Goal: Information Seeking & Learning: Learn about a topic

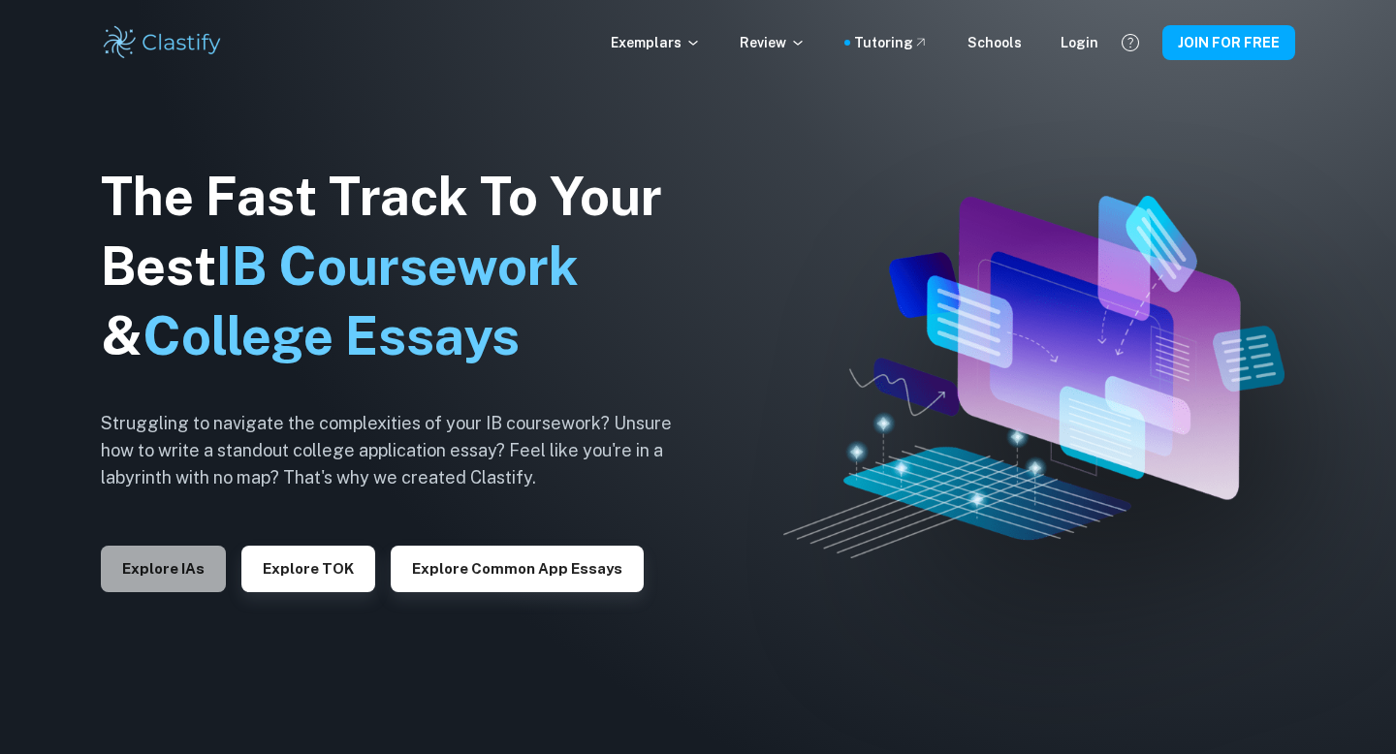
click at [178, 548] on button "Explore IAs" at bounding box center [163, 569] width 125 height 47
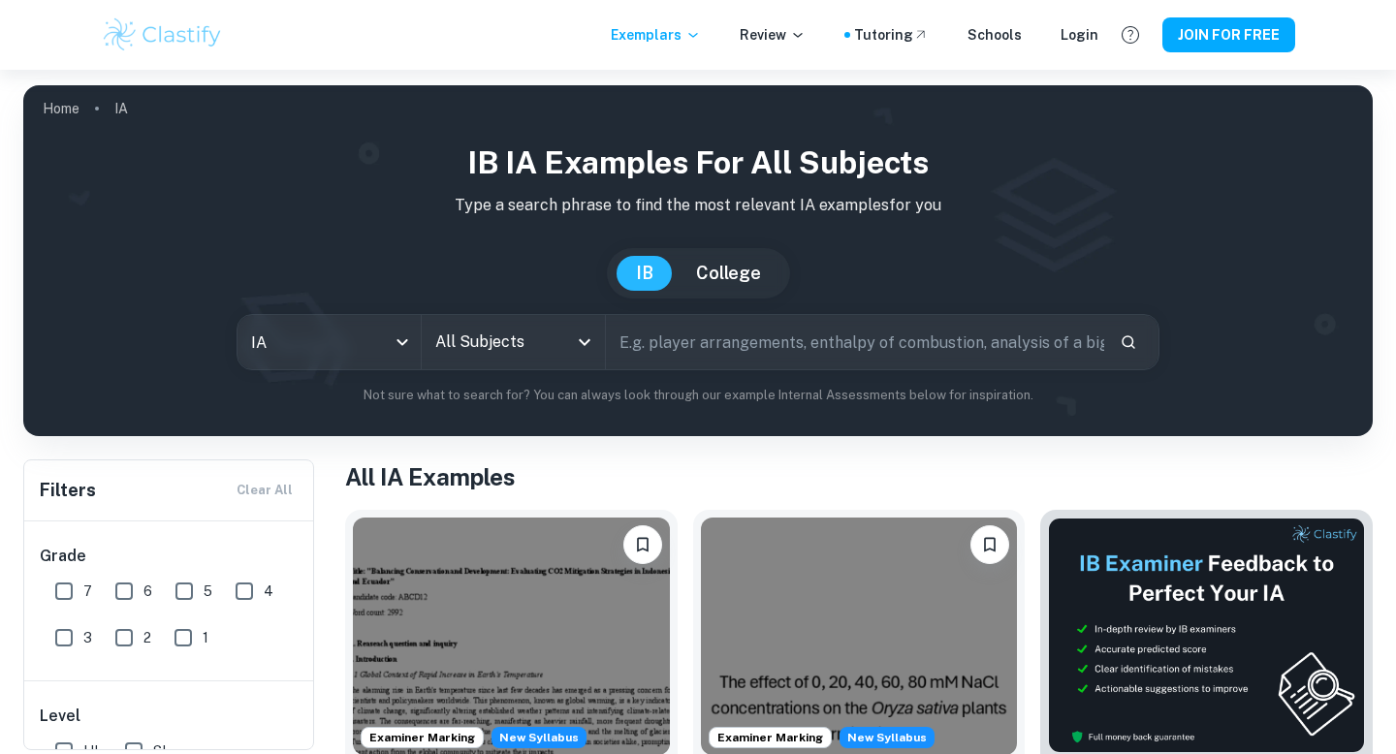
click at [677, 338] on input "text" at bounding box center [855, 342] width 498 height 54
click at [582, 344] on icon "Open" at bounding box center [584, 342] width 23 height 23
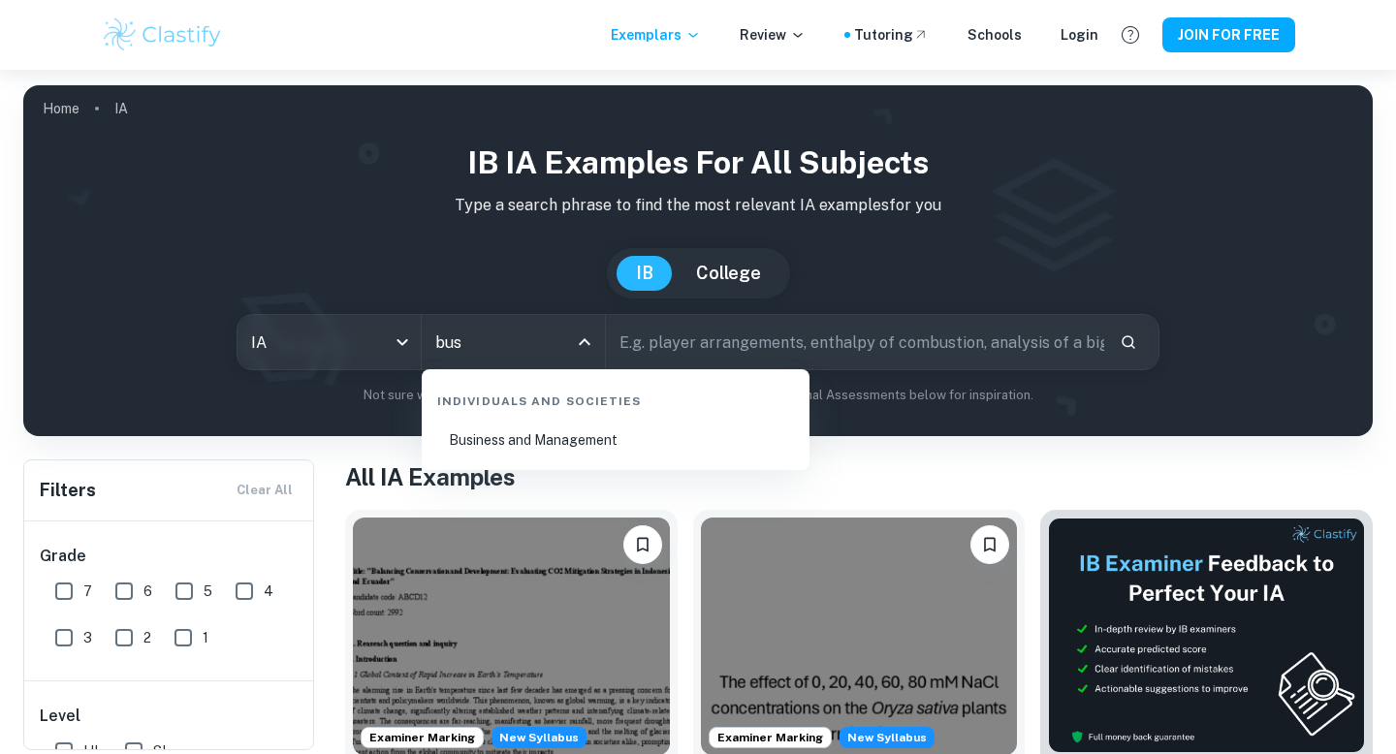
click at [542, 441] on li "Business and Management" at bounding box center [616, 440] width 372 height 45
type input "Business and Management"
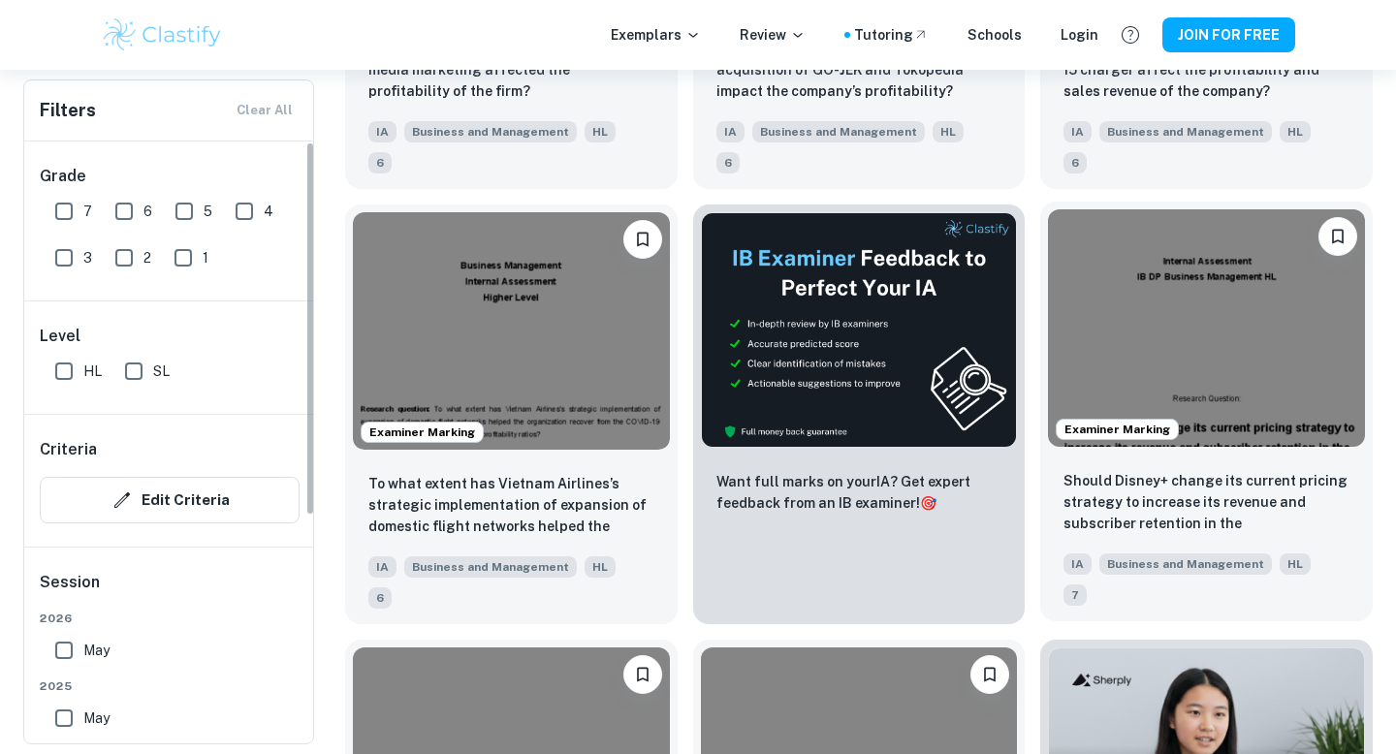
scroll to position [5274, 0]
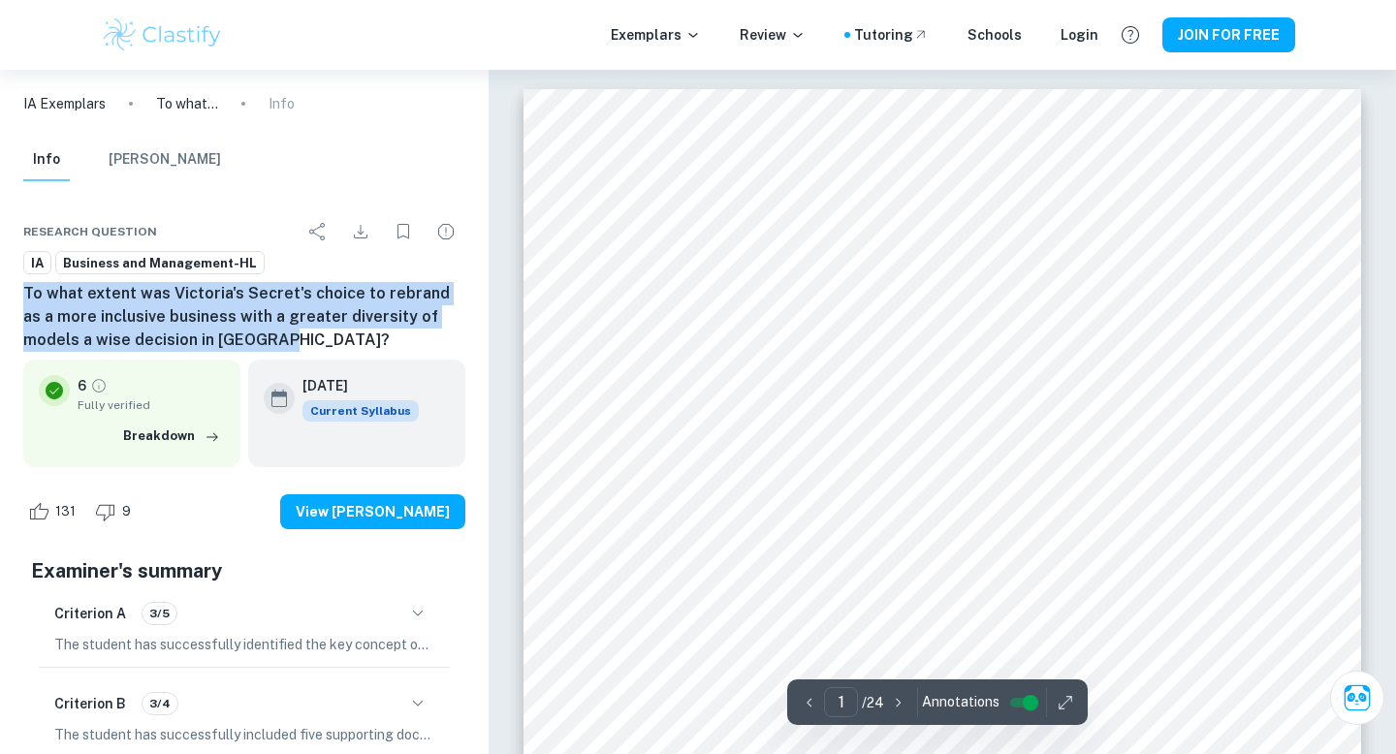
drag, startPoint x: 64, startPoint y: 278, endPoint x: 218, endPoint y: 343, distance: 167.3
click at [219, 343] on div "Research question IA Business and Management-HL To what extent was [PERSON_NAME…" at bounding box center [244, 733] width 489 height 1089
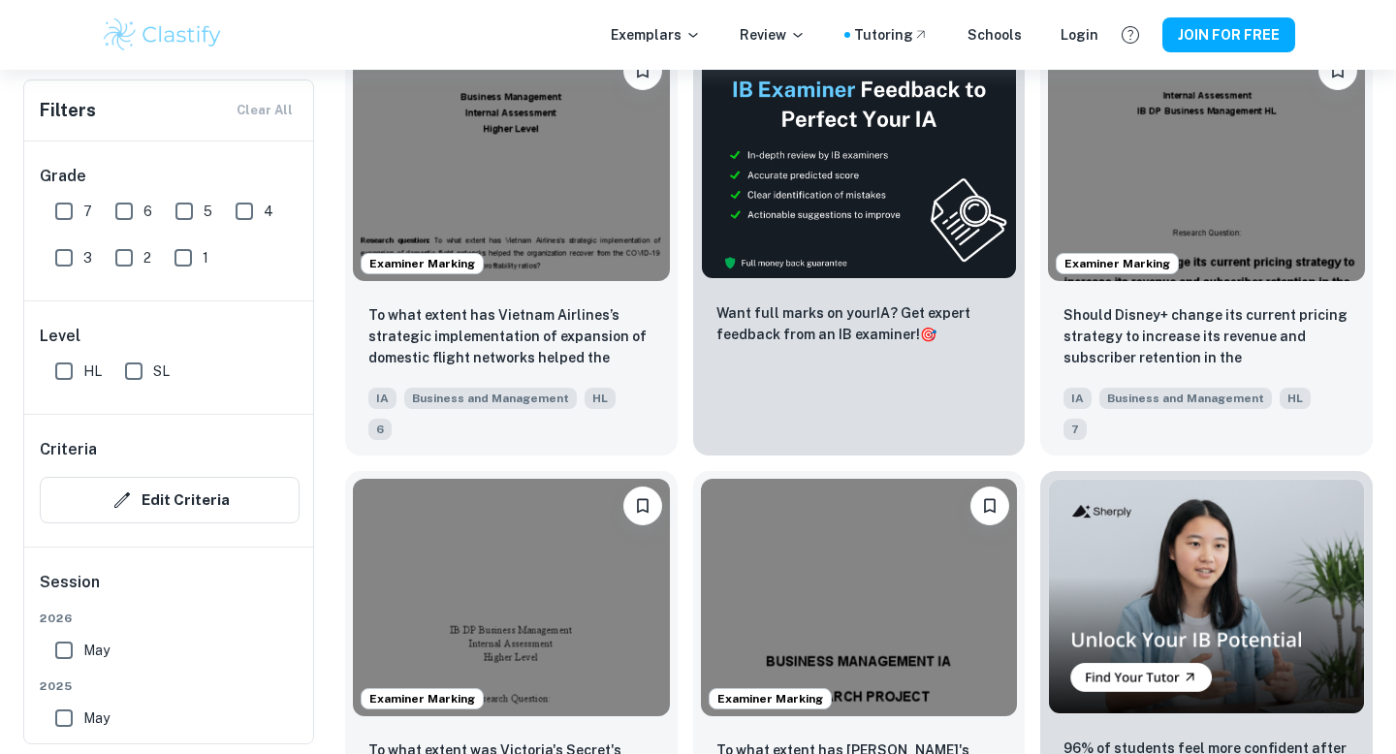
scroll to position [5442, 0]
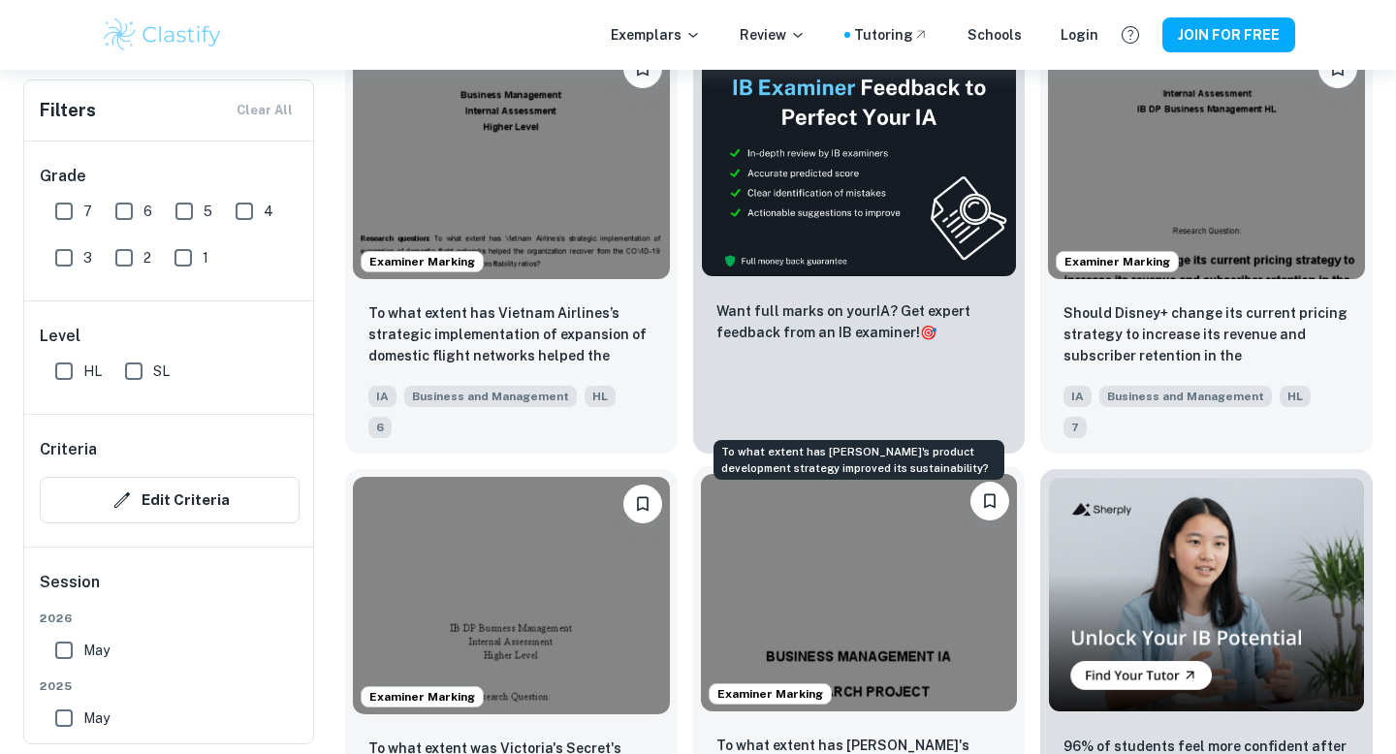
click at [823, 735] on p "To what extent has [PERSON_NAME]'s product development strategy improved its su…" at bounding box center [860, 767] width 286 height 64
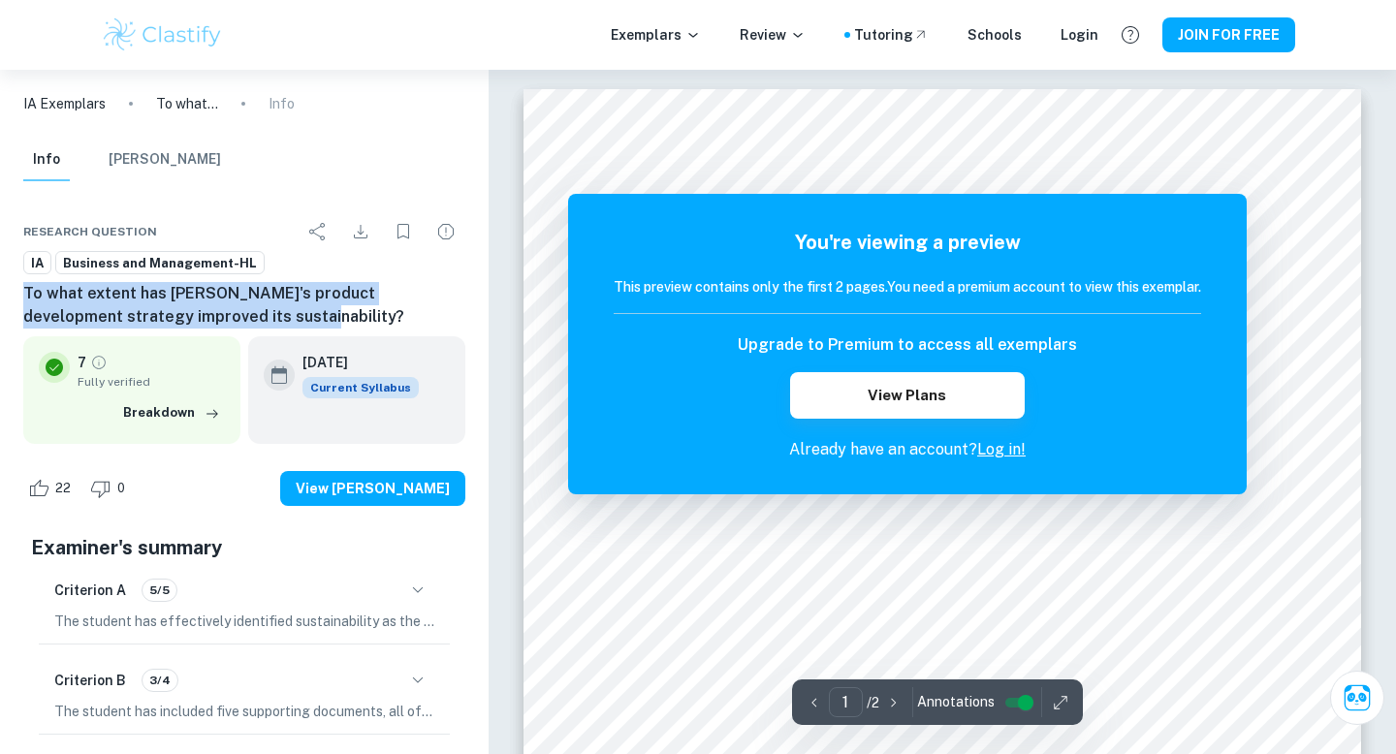
drag, startPoint x: 25, startPoint y: 291, endPoint x: 232, endPoint y: 308, distance: 207.3
click at [232, 311] on h6 "To what extent has [PERSON_NAME]'s product development strategy improved its su…" at bounding box center [244, 305] width 442 height 47
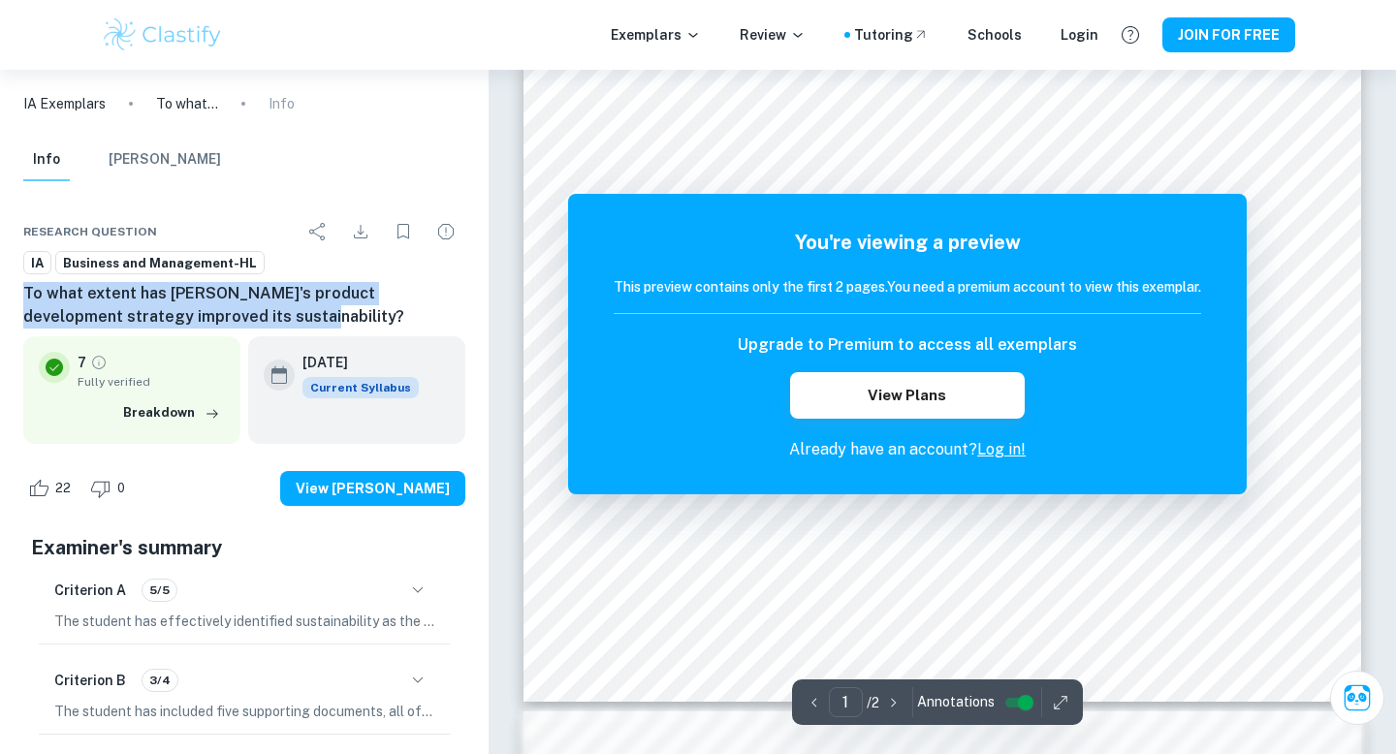
scroll to position [571, 0]
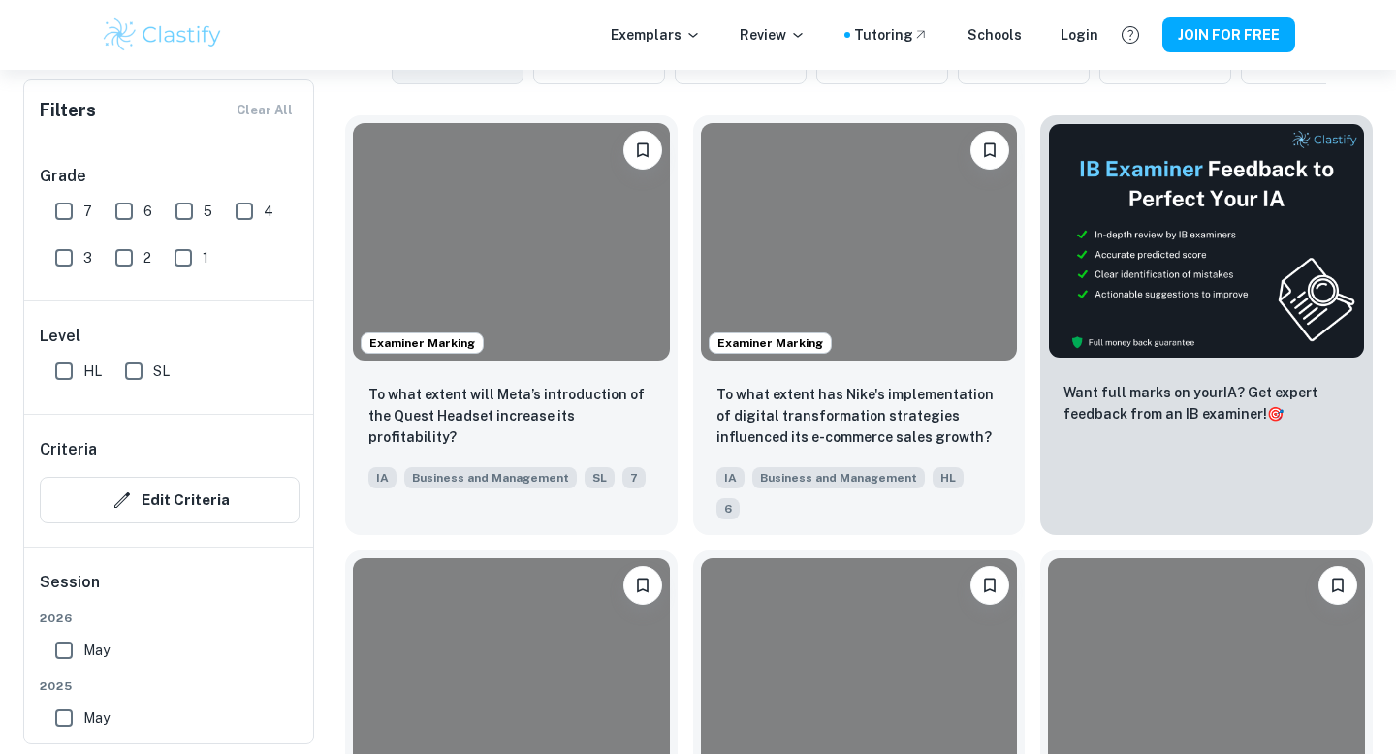
scroll to position [5442, 0]
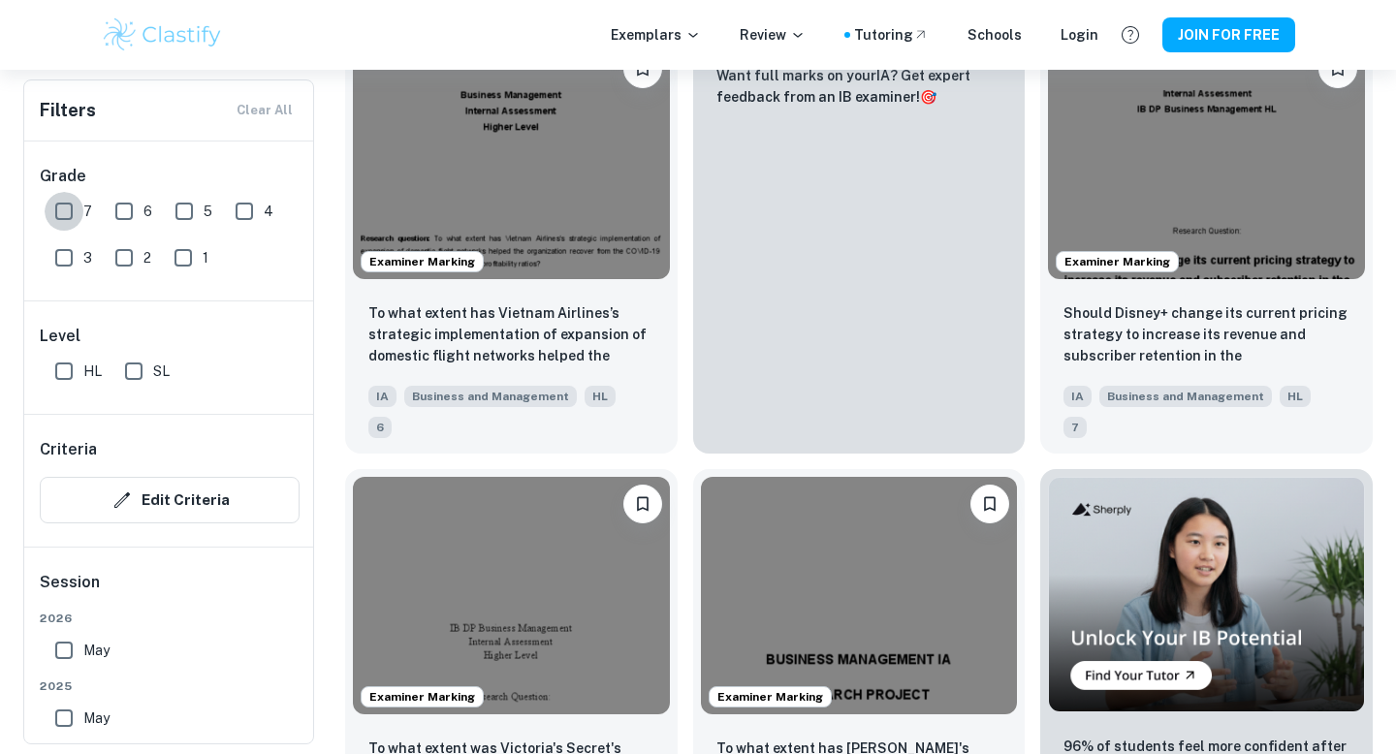
click at [68, 214] on input "7" at bounding box center [64, 211] width 39 height 39
checkbox input "true"
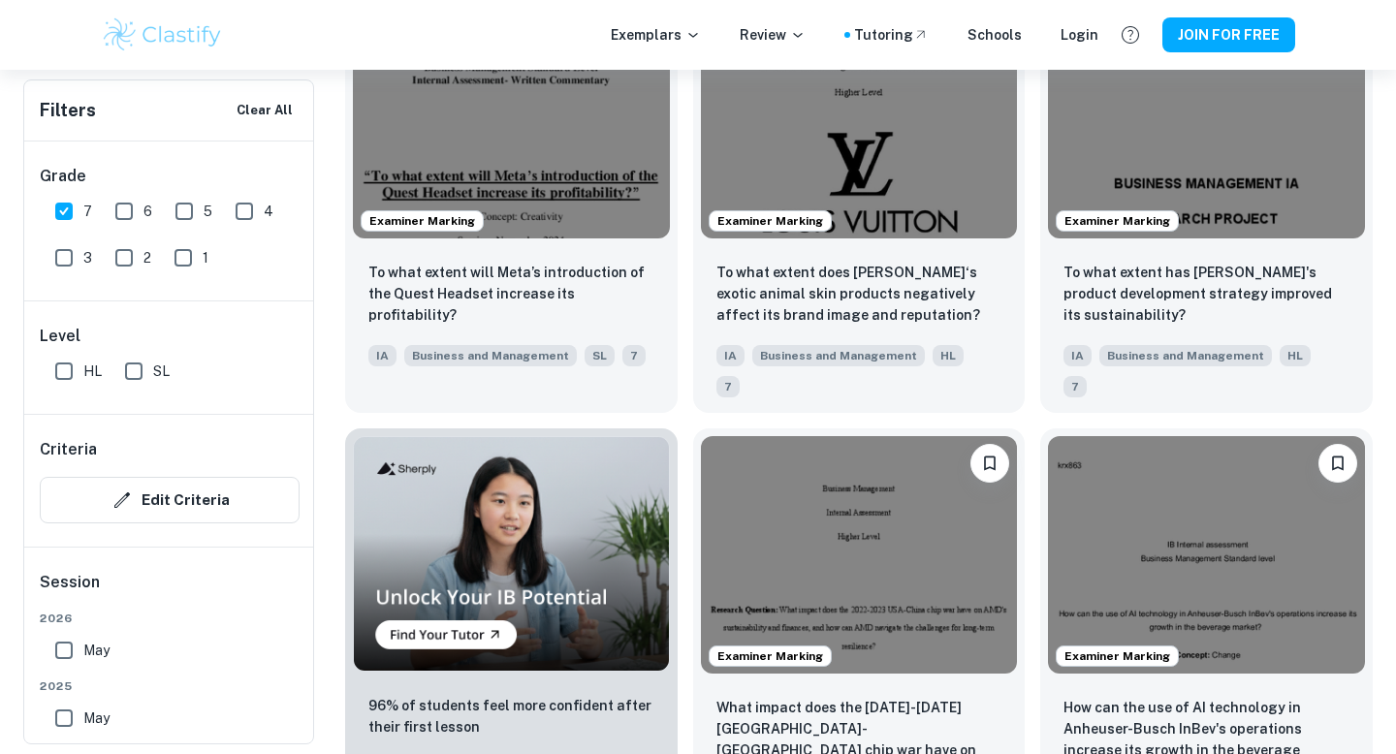
scroll to position [1176, 0]
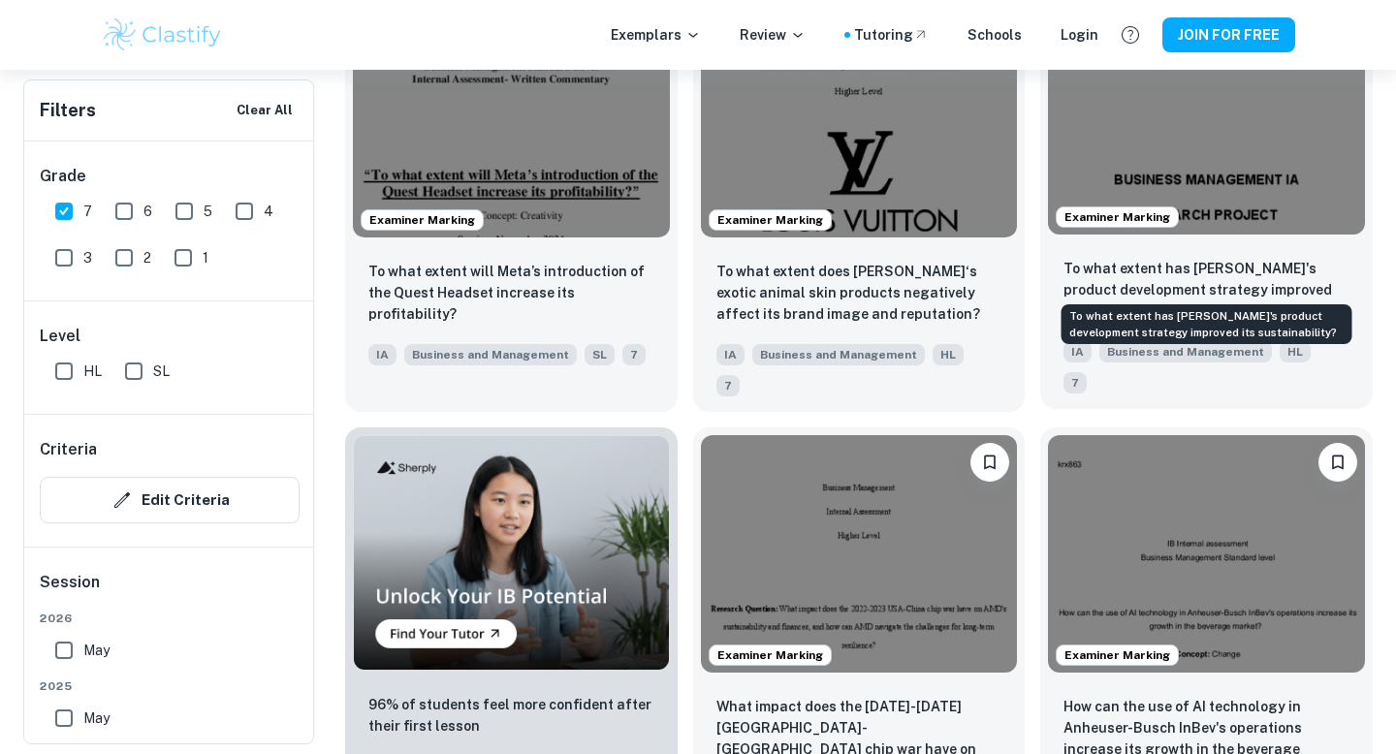
click at [1138, 265] on p "To what extent has [PERSON_NAME]'s product development strategy improved its su…" at bounding box center [1207, 290] width 286 height 64
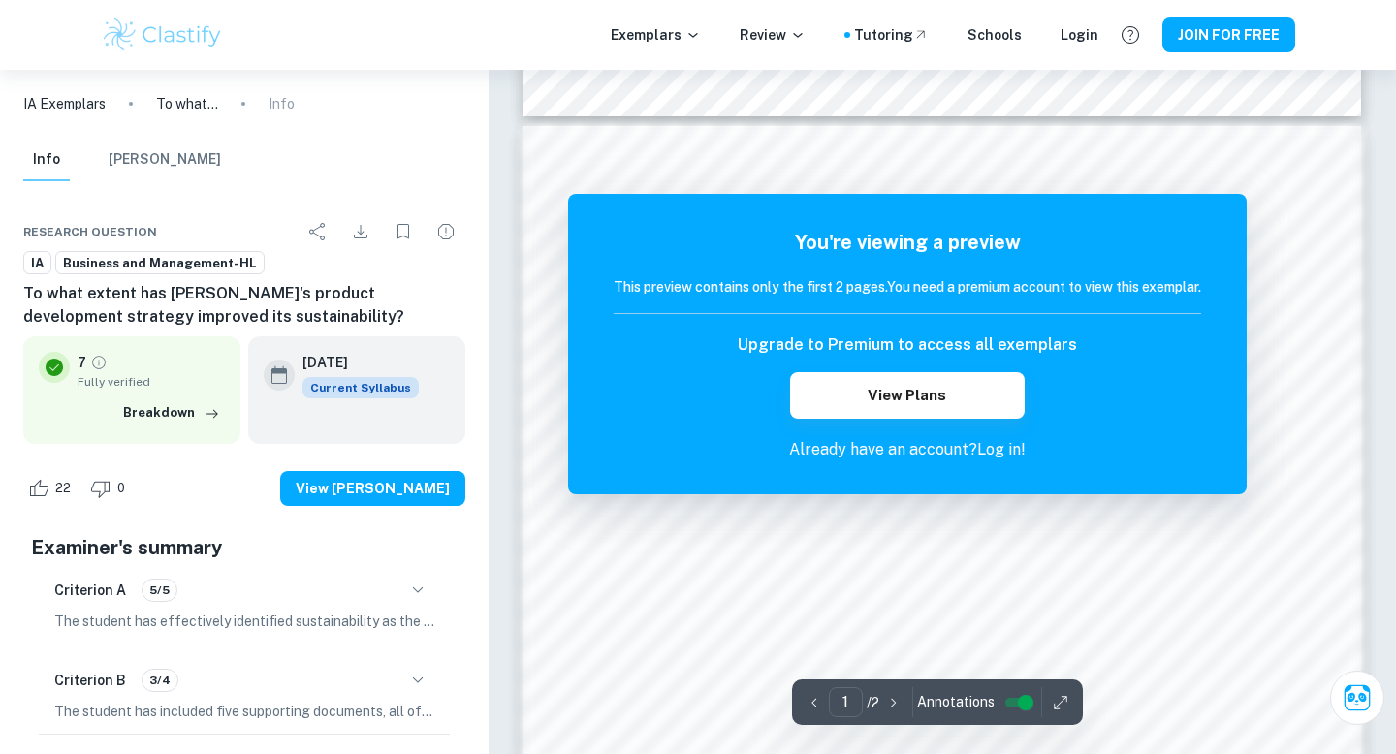
scroll to position [1198, 0]
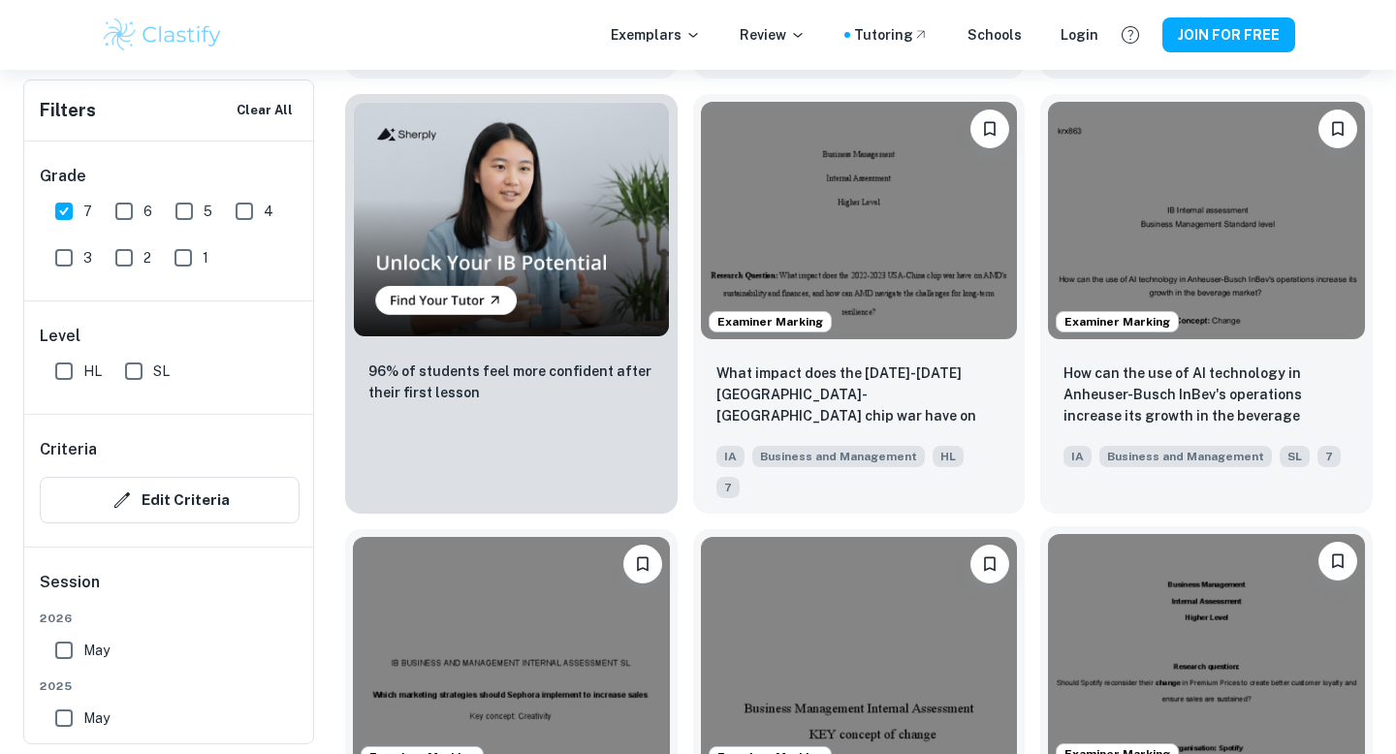
scroll to position [1488, 0]
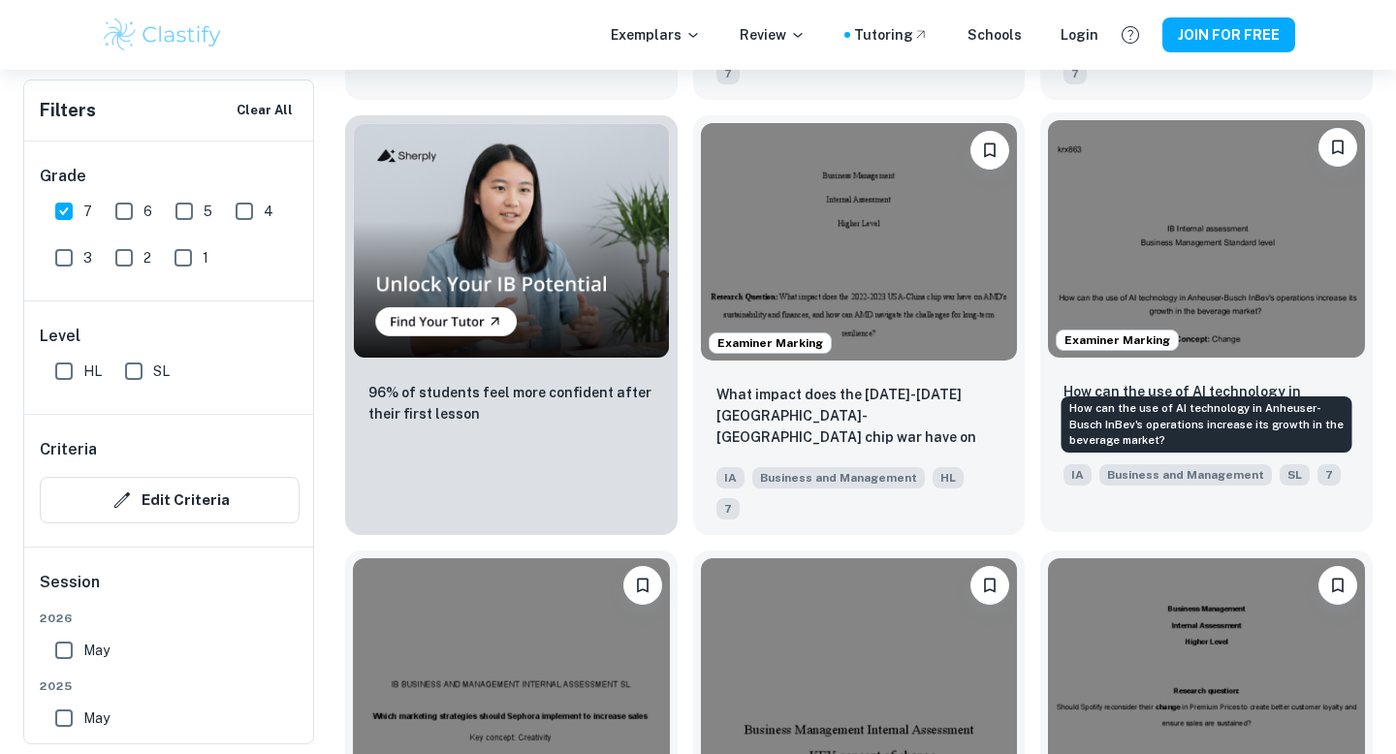
click at [1139, 381] on p "How can the use of AI technology in Anheuser-Busch InBev's operations increase …" at bounding box center [1207, 414] width 286 height 66
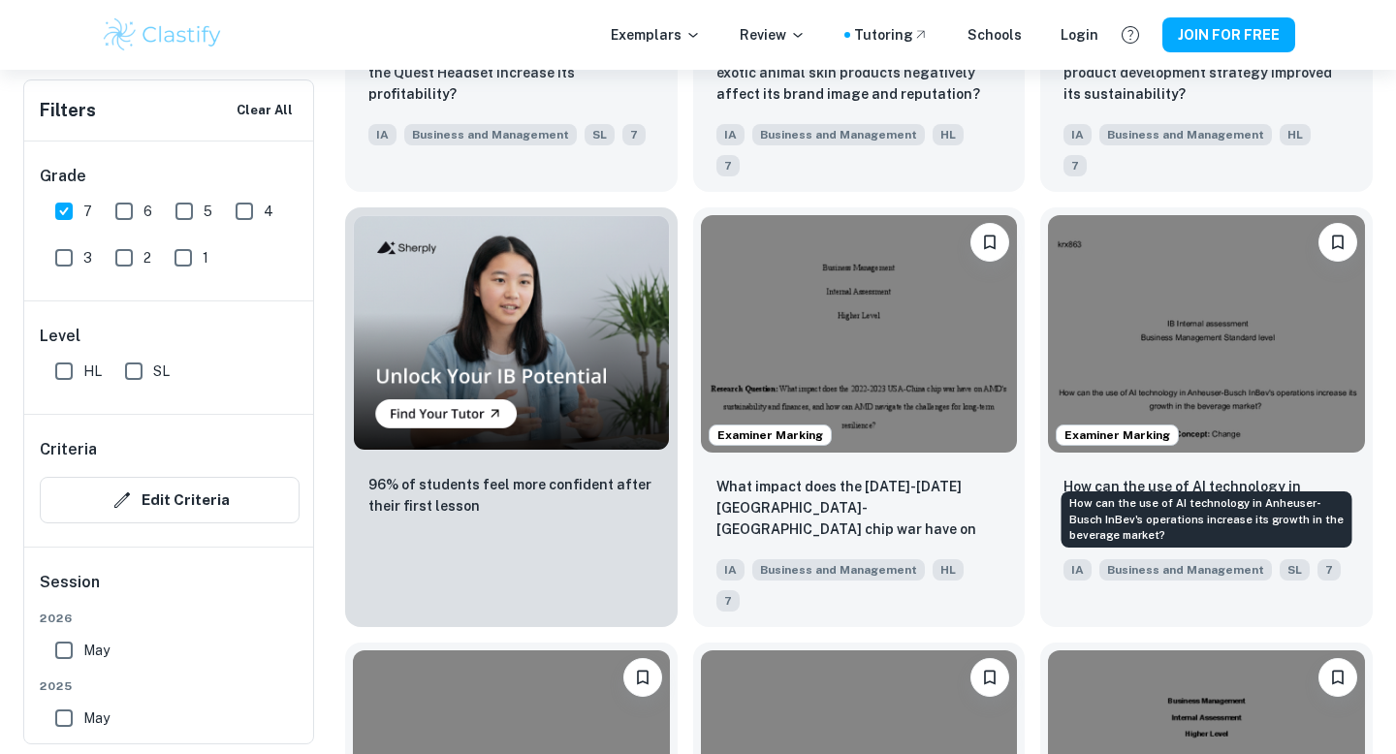
scroll to position [1257, 0]
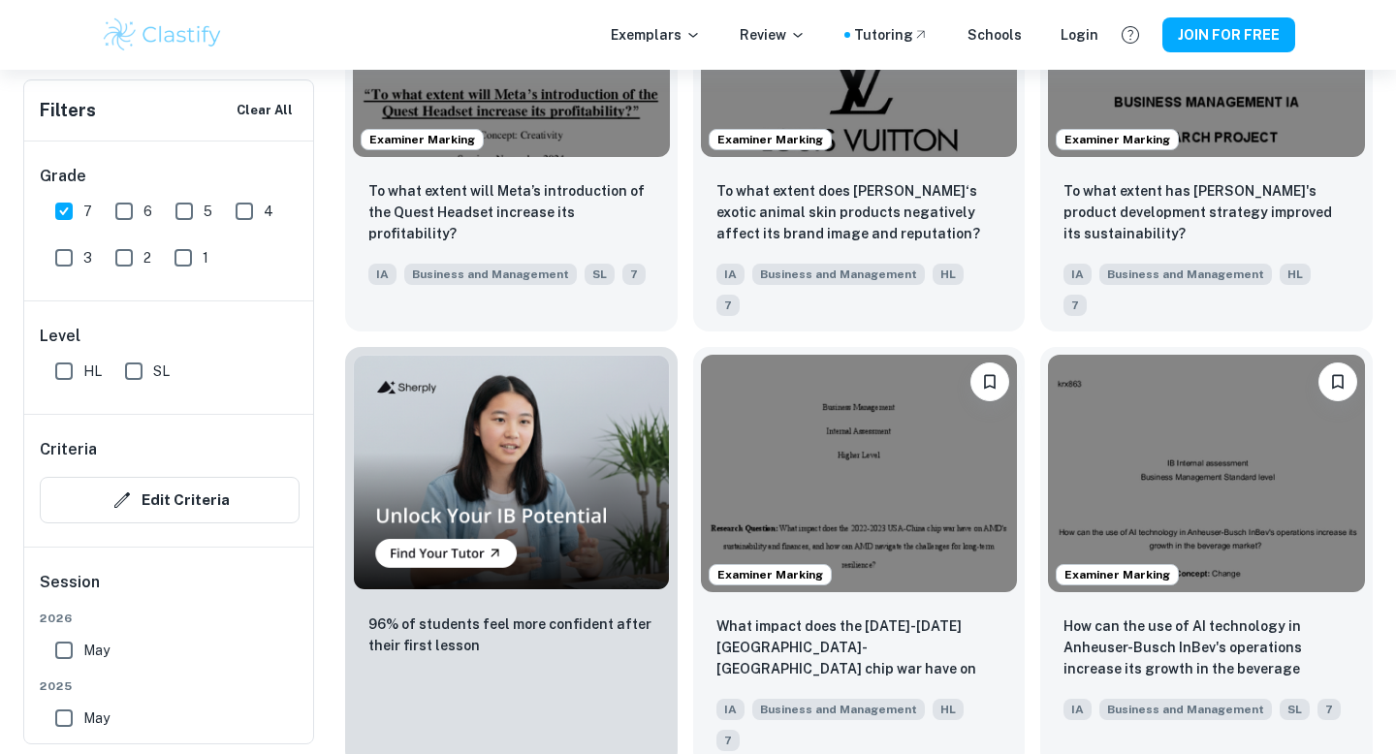
click at [1082, 47] on div "Exemplars Review Tutoring Schools Login JOIN FOR FREE" at bounding box center [698, 35] width 1241 height 39
click at [1085, 16] on div "Exemplars Review Tutoring Schools Login JOIN FOR FREE" at bounding box center [698, 35] width 1241 height 39
click at [1082, 35] on div "Login" at bounding box center [1080, 34] width 38 height 21
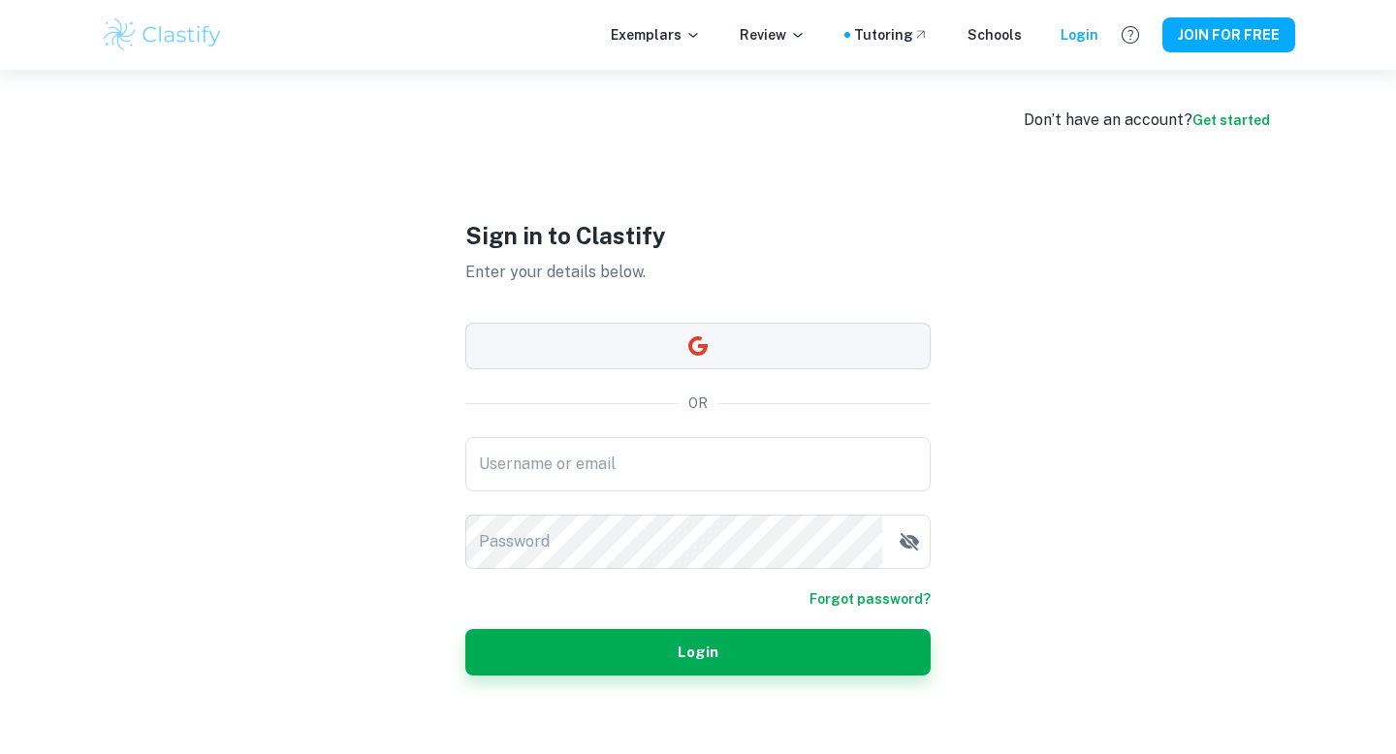
click at [608, 334] on button "button" at bounding box center [697, 346] width 465 height 47
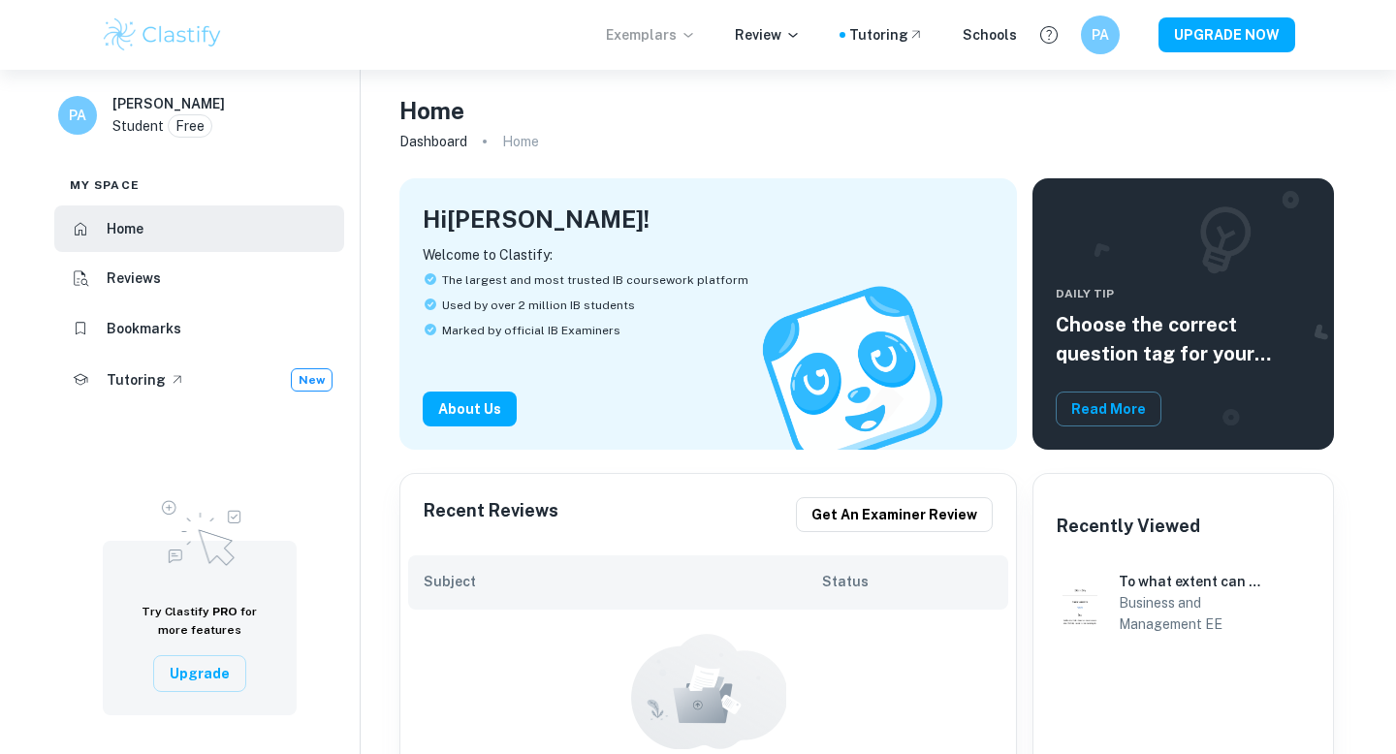
click at [670, 36] on p "Exemplars" at bounding box center [651, 34] width 90 height 21
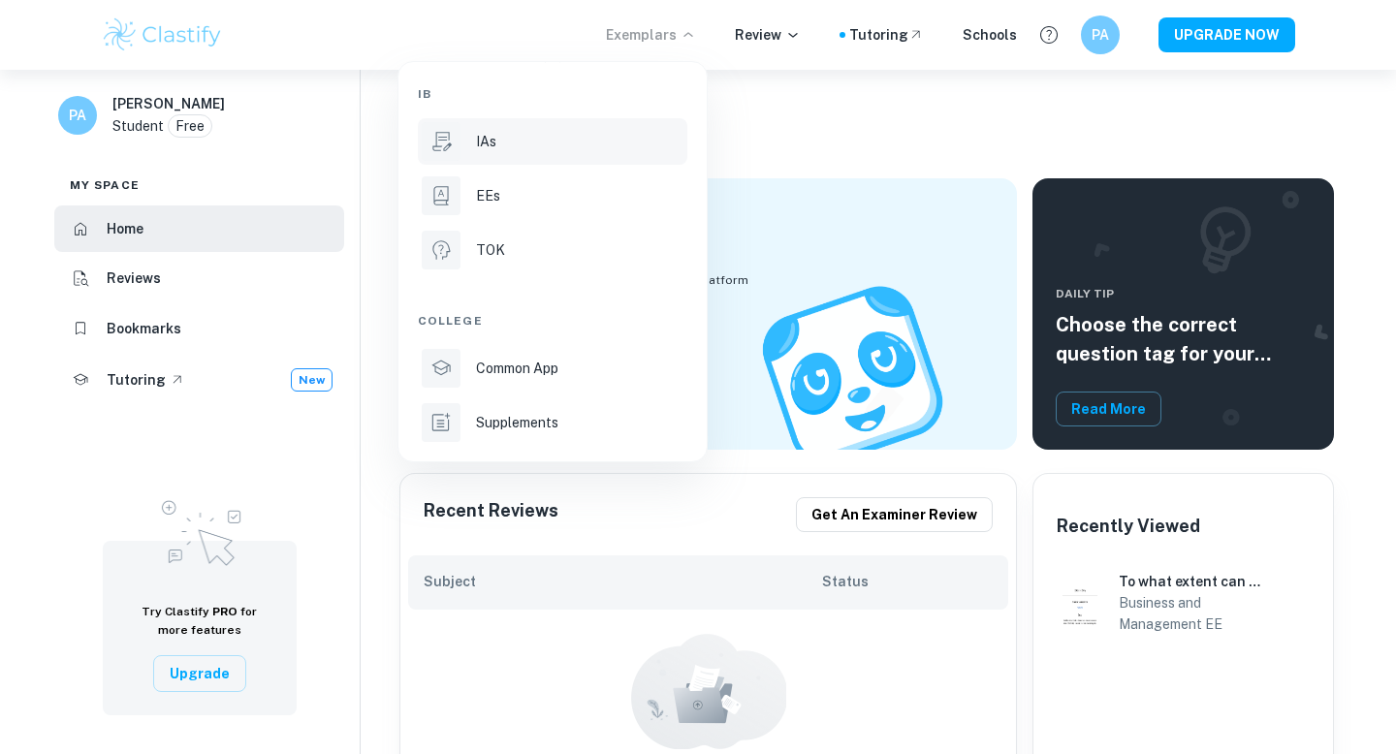
click at [512, 146] on div "IAs" at bounding box center [580, 141] width 208 height 21
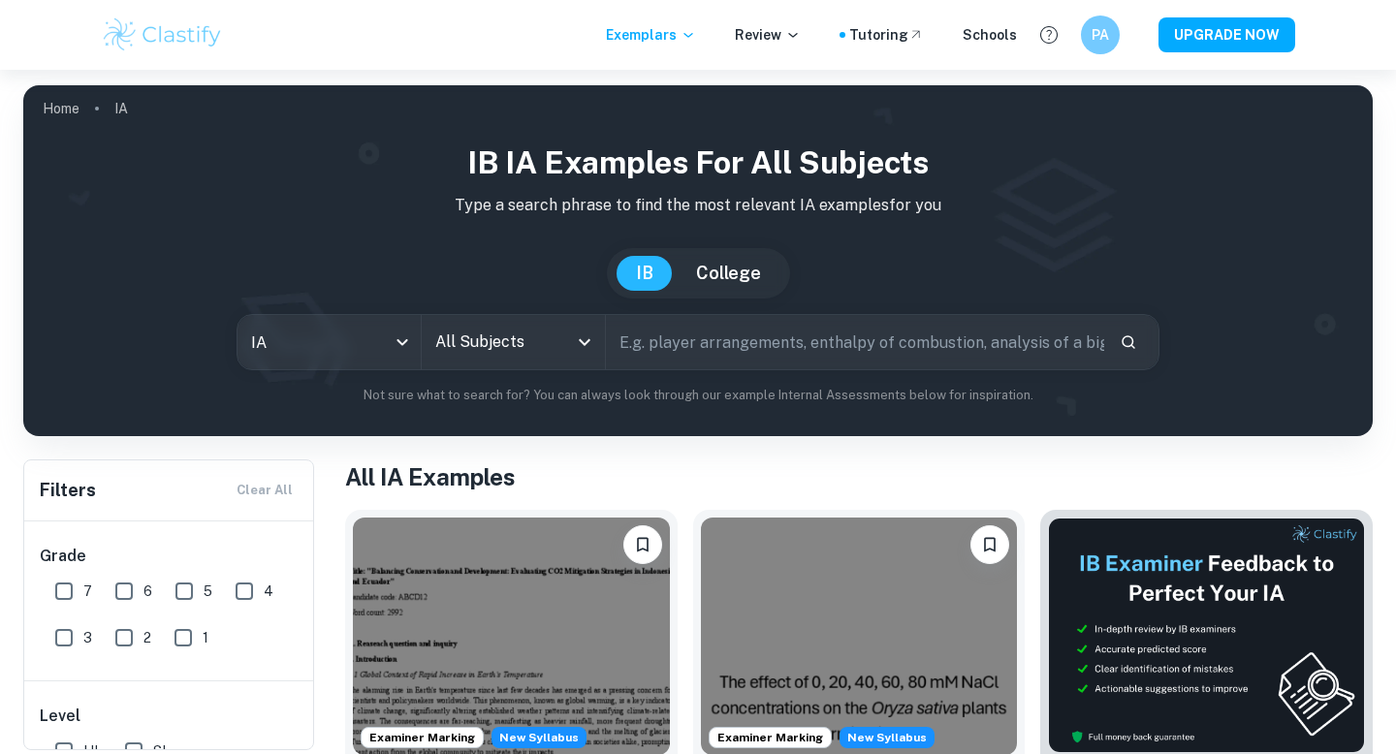
click at [457, 348] on input "All Subjects" at bounding box center [499, 342] width 137 height 37
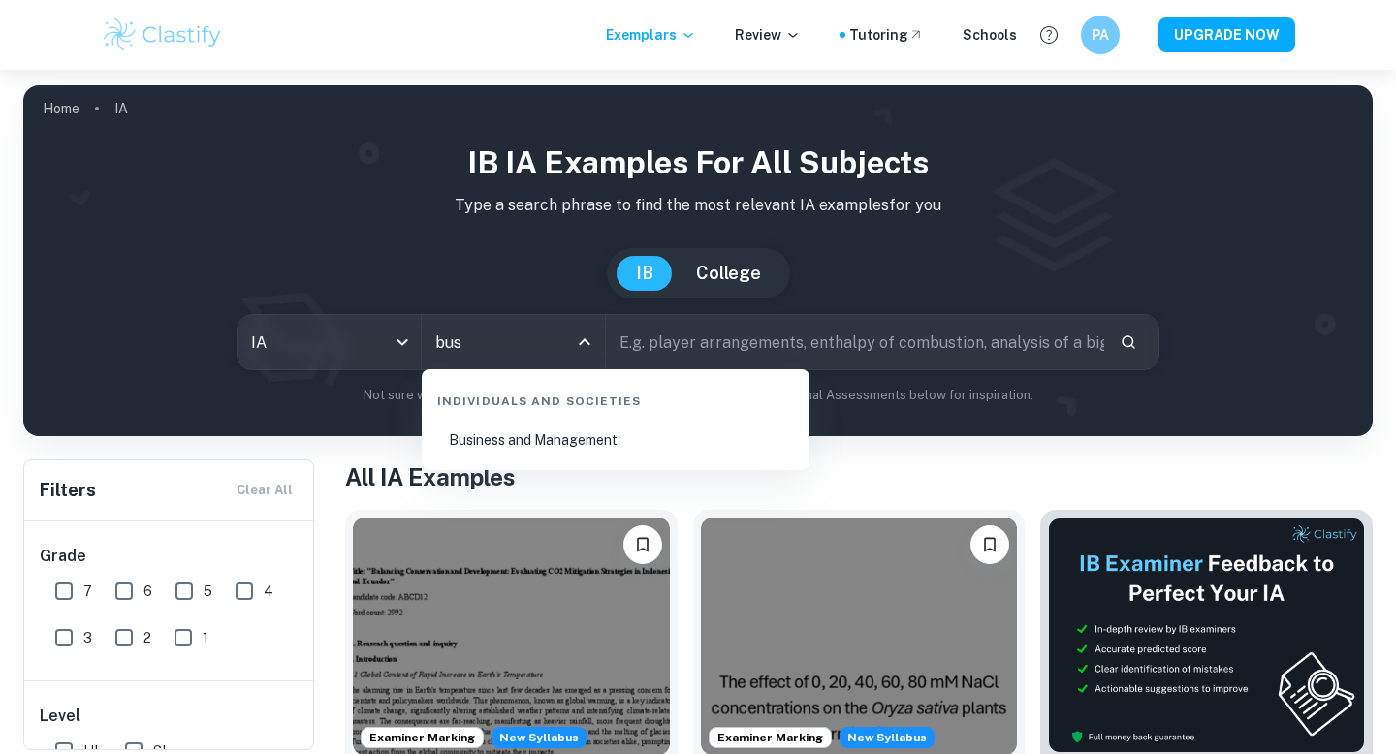
click at [481, 434] on li "Business and Management" at bounding box center [616, 440] width 372 height 45
type input "Business and Management"
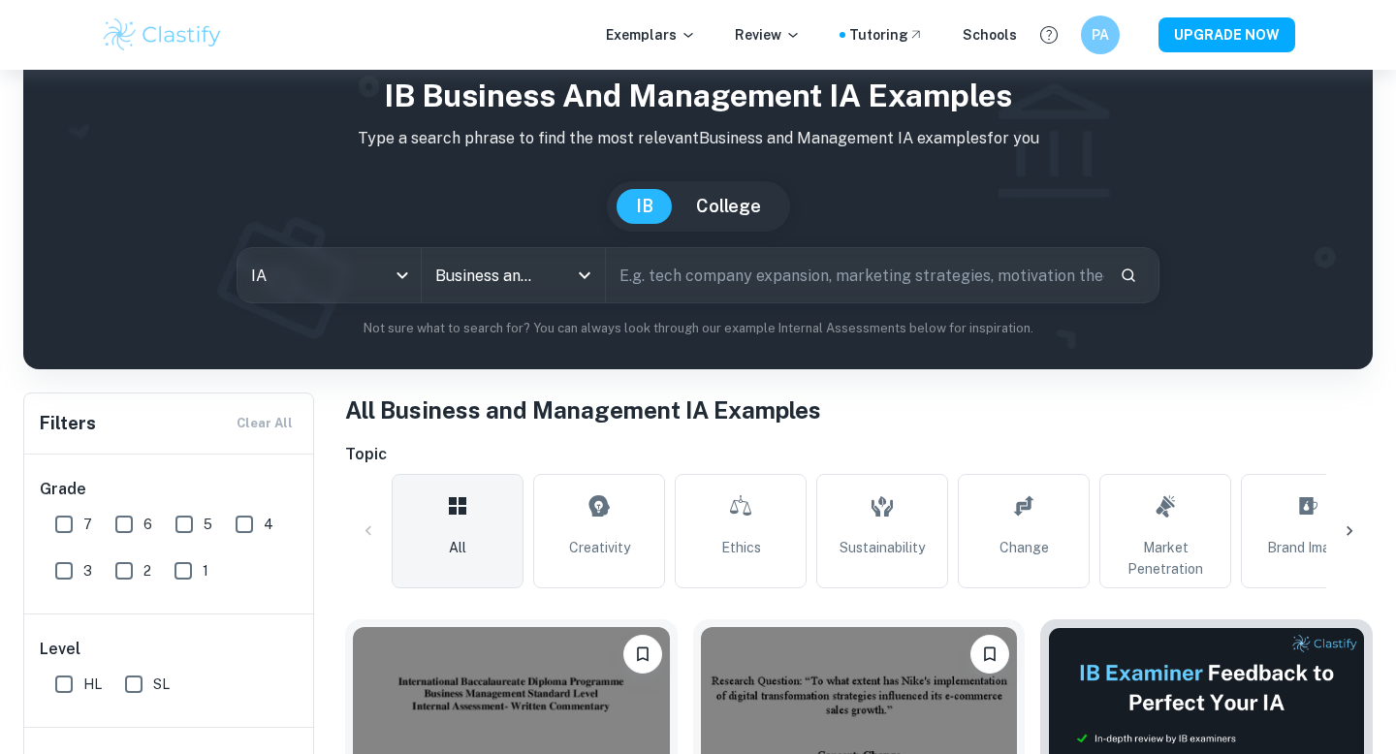
scroll to position [153, 0]
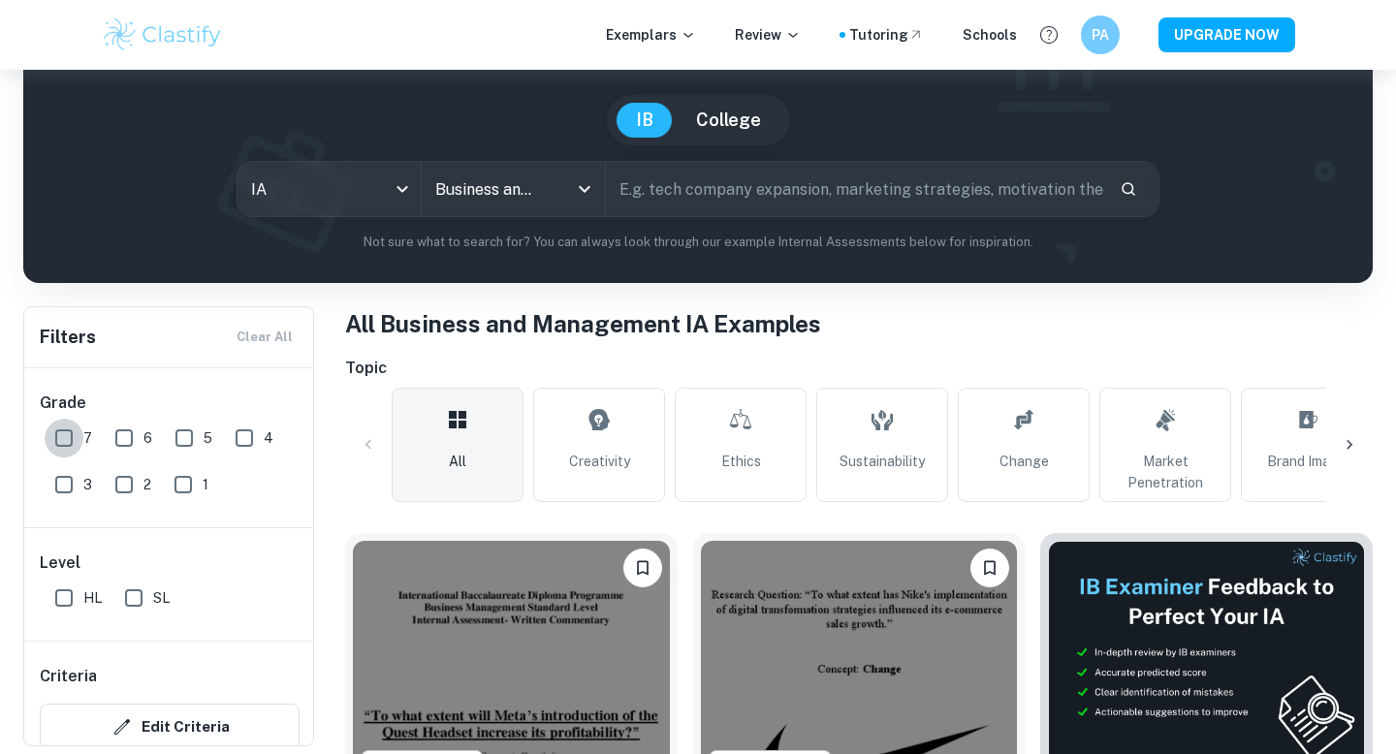
click at [60, 442] on input "7" at bounding box center [64, 438] width 39 height 39
checkbox input "true"
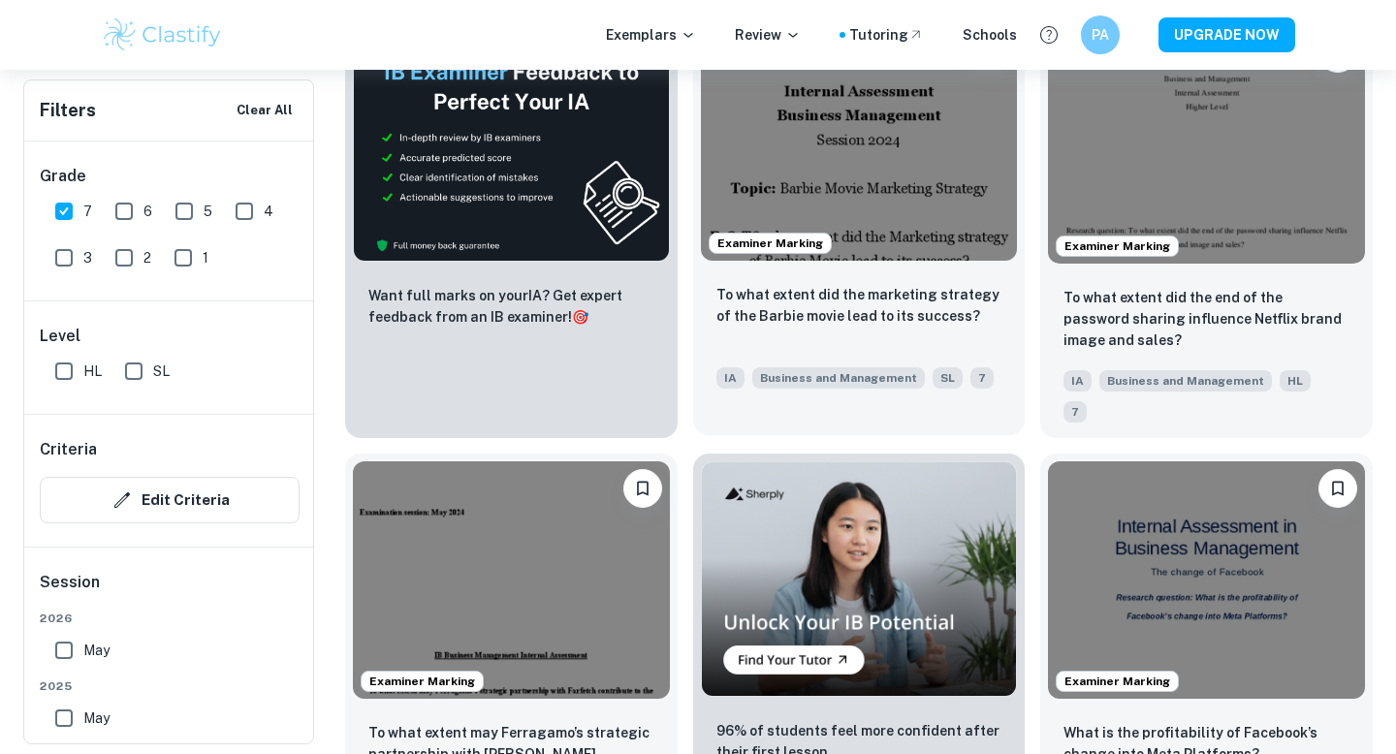
scroll to position [3332, 0]
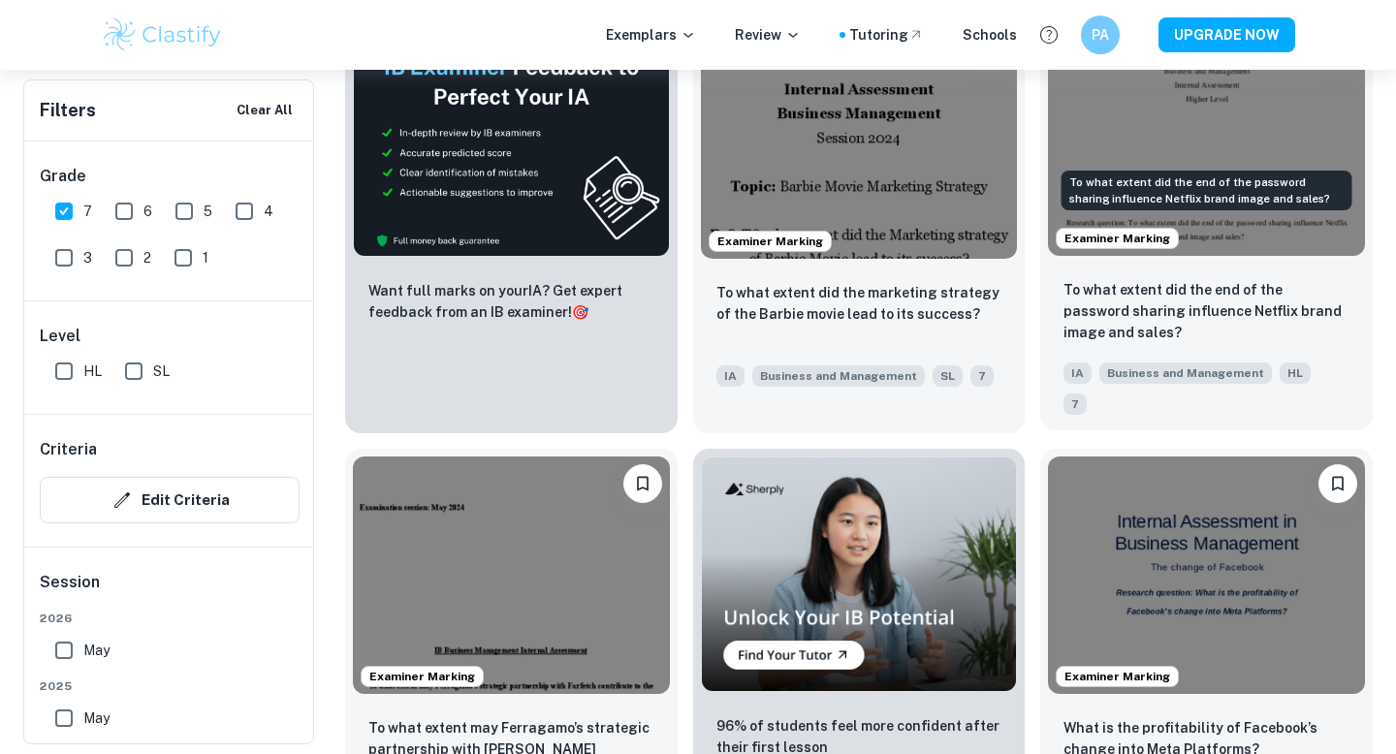
click at [1139, 279] on p "To what extent did the end of the password sharing influence Netflix brand imag…" at bounding box center [1207, 311] width 286 height 64
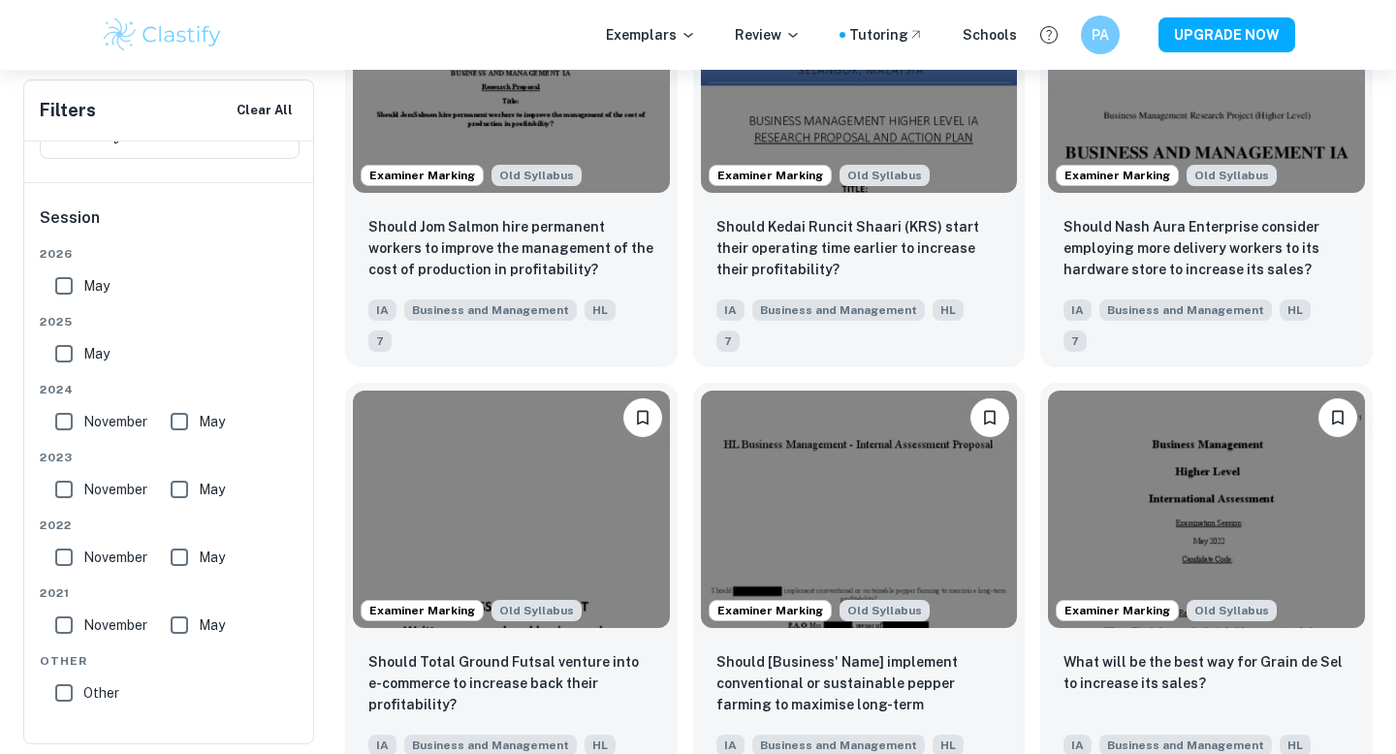
scroll to position [6446, 0]
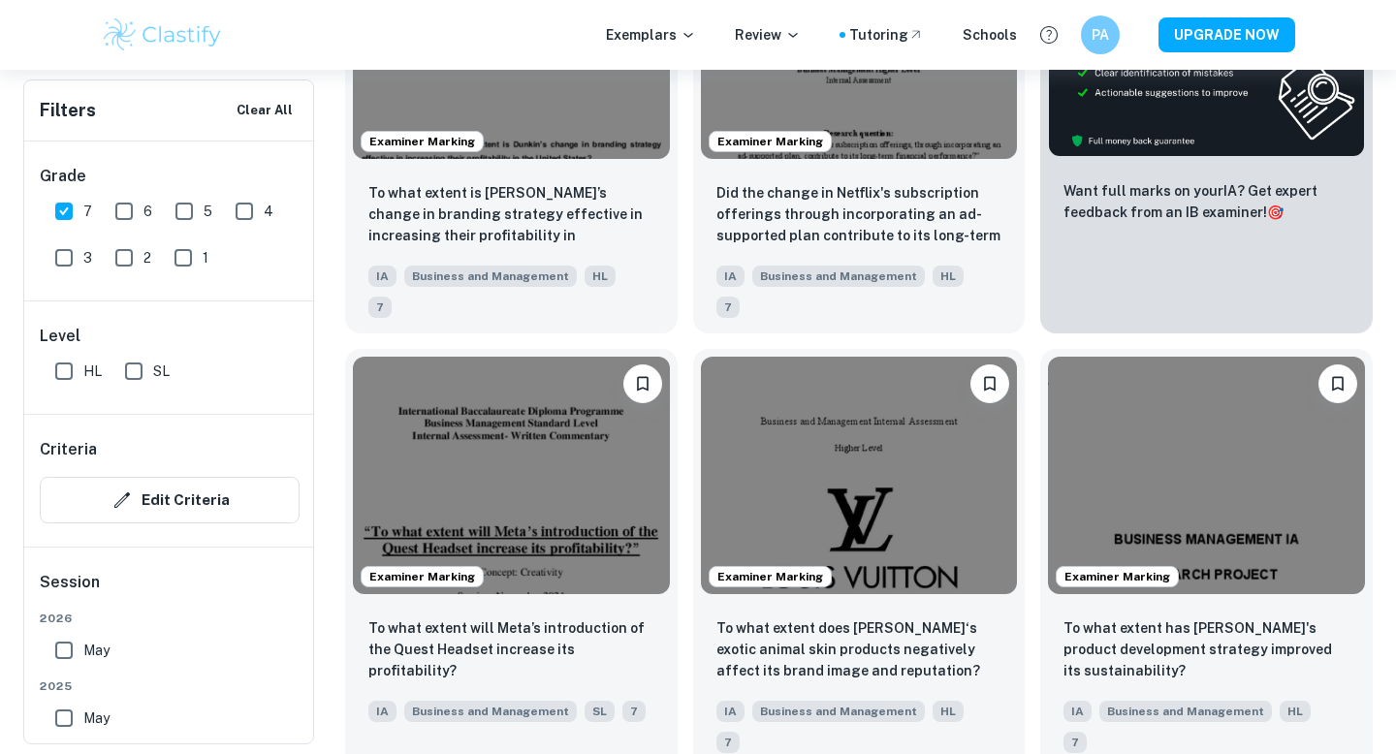
scroll to position [824, 0]
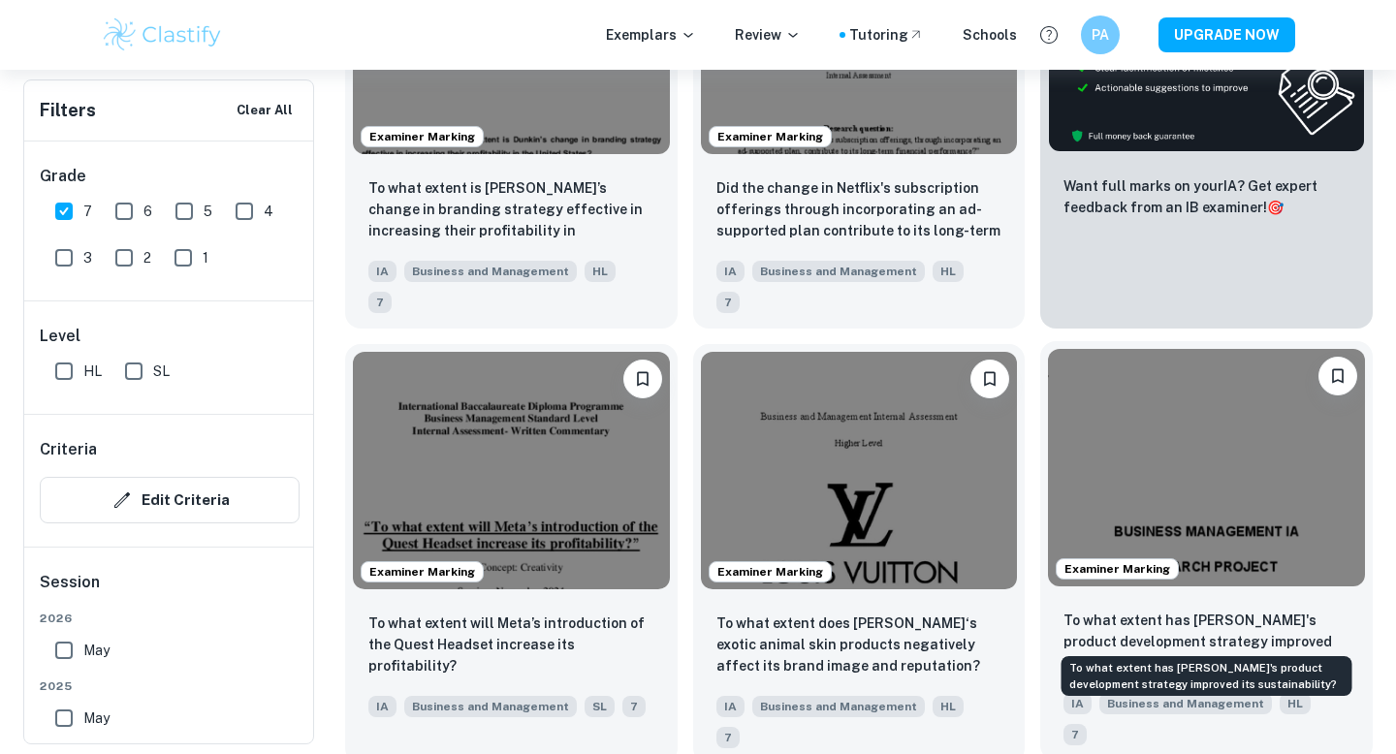
click at [1150, 610] on p "To what extent has [PERSON_NAME]'s product development strategy improved its su…" at bounding box center [1207, 642] width 286 height 64
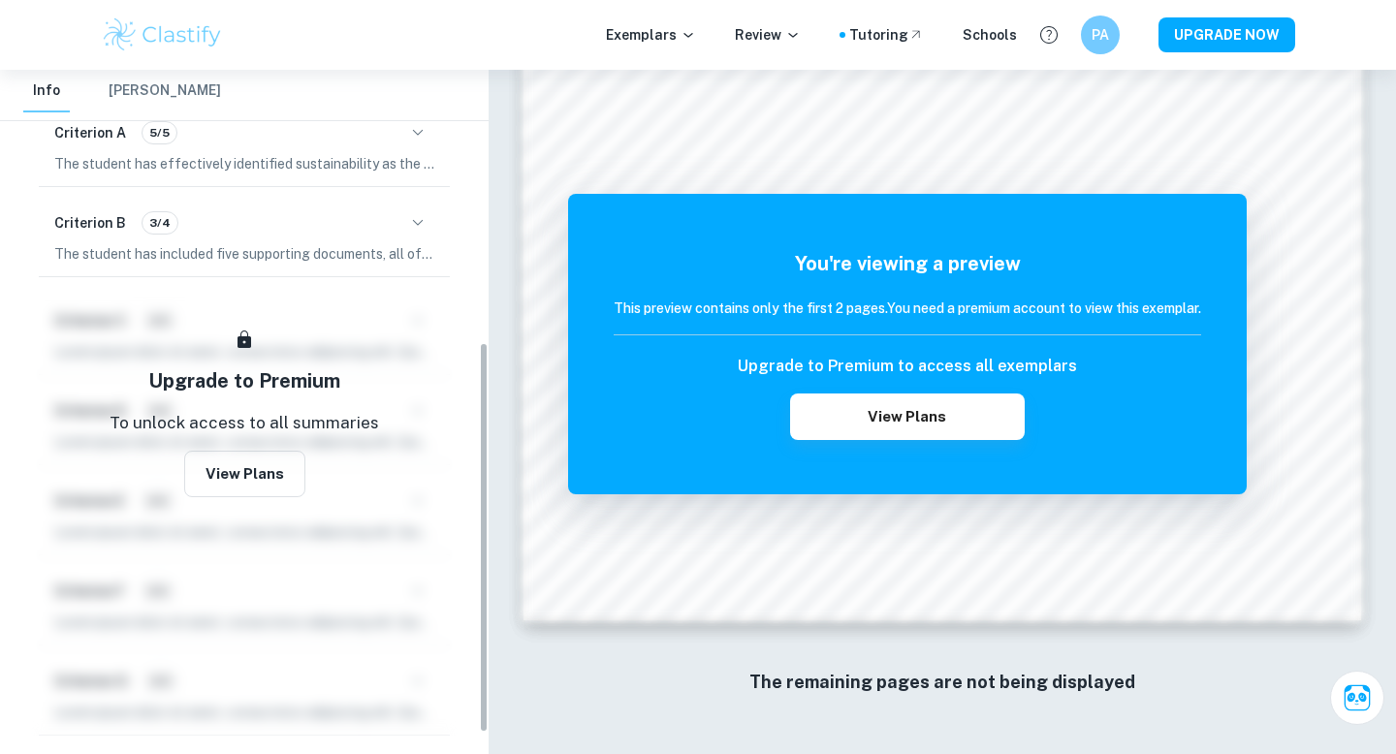
scroll to position [477, 0]
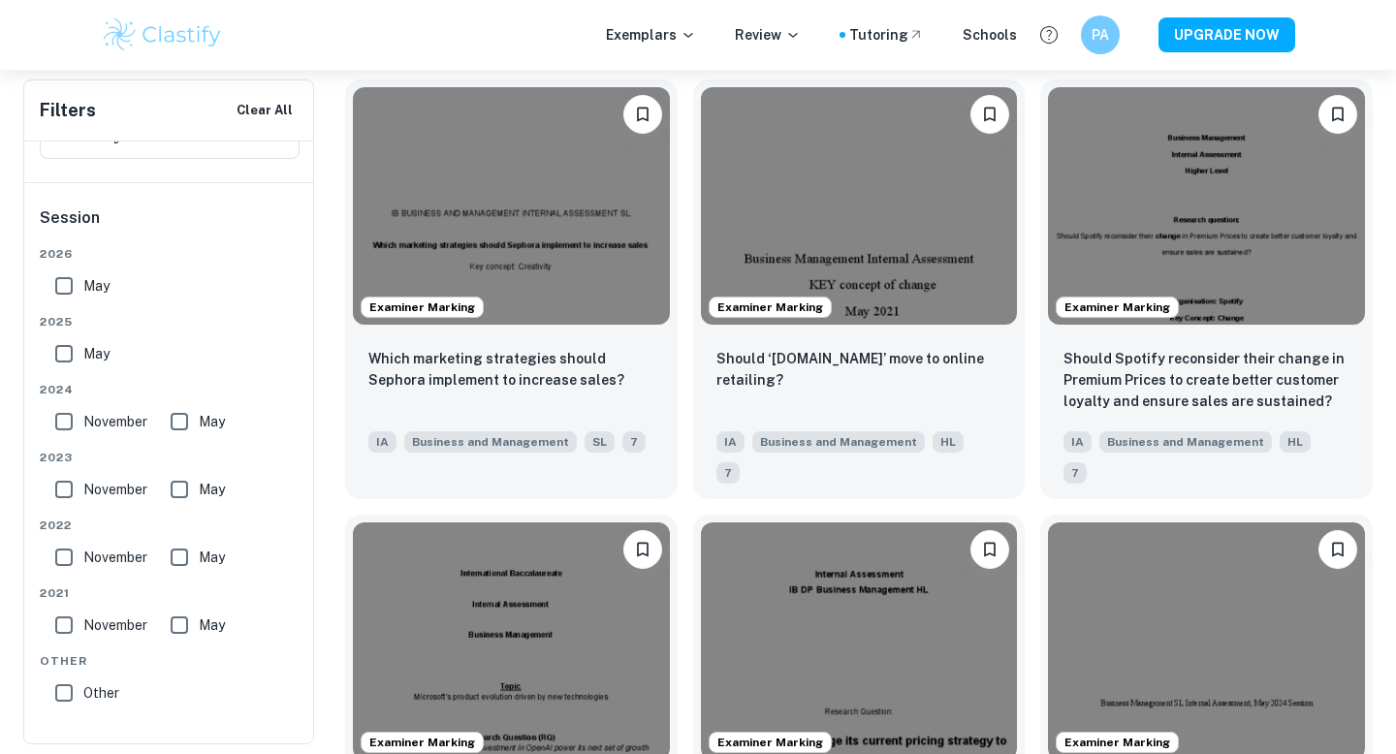
scroll to position [2472, 0]
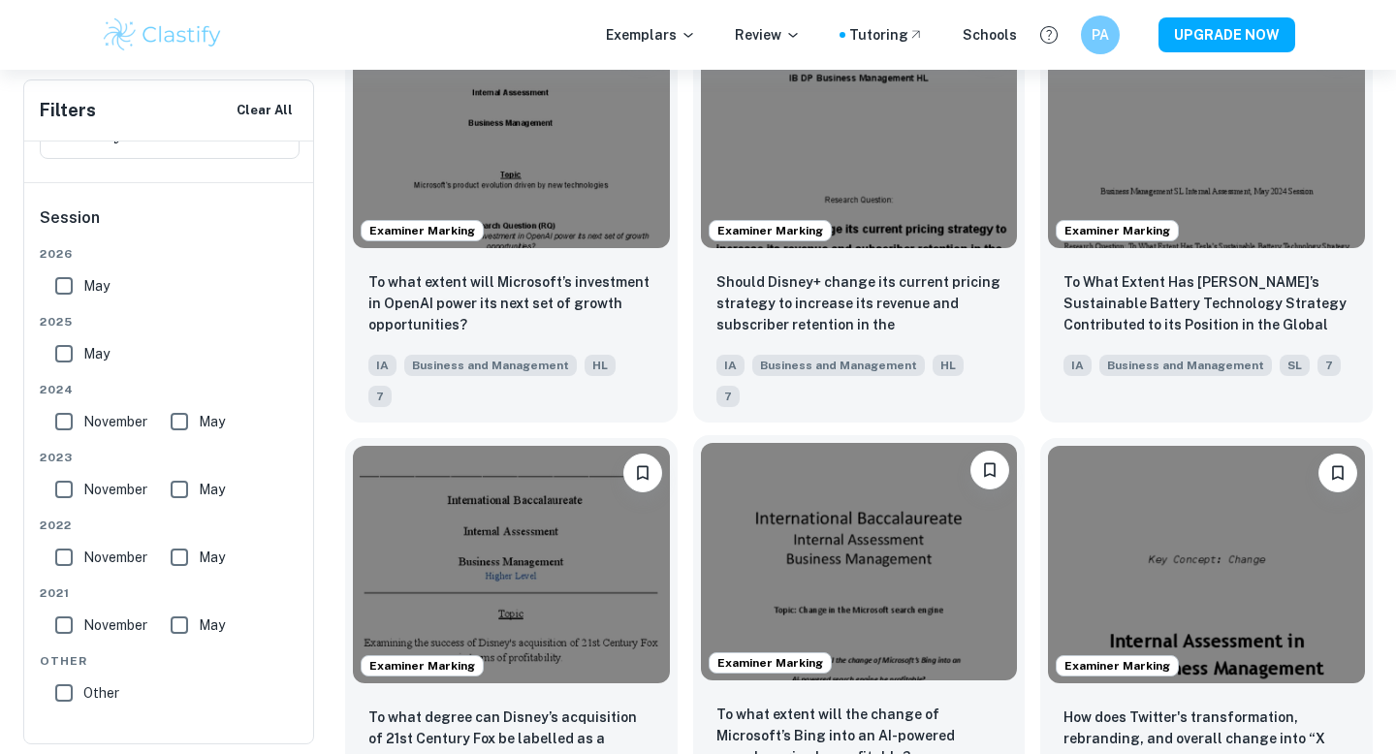
click at [921, 443] on img at bounding box center [859, 562] width 317 height 238
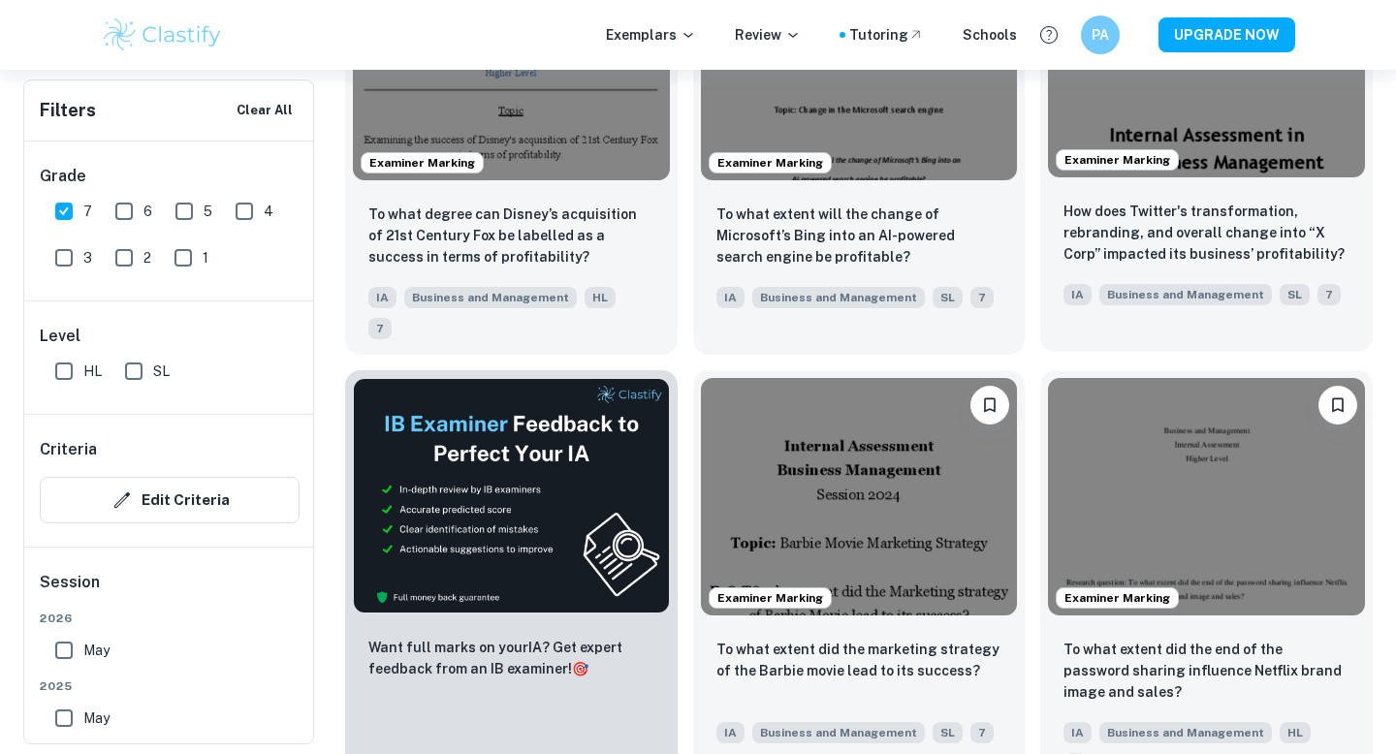
scroll to position [3072, 0]
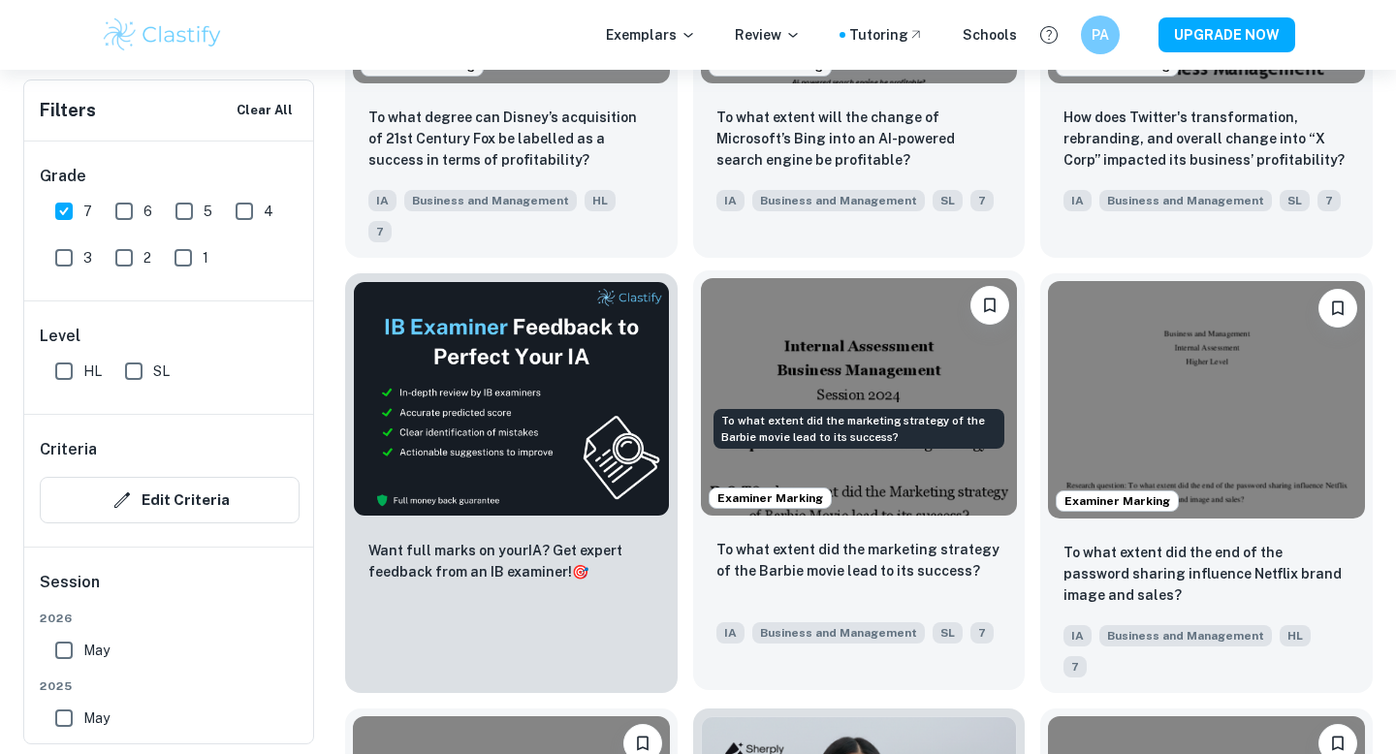
click at [913, 539] on p "To what extent did the marketing strategy of the Barbie movie lead to its succe…" at bounding box center [860, 560] width 286 height 43
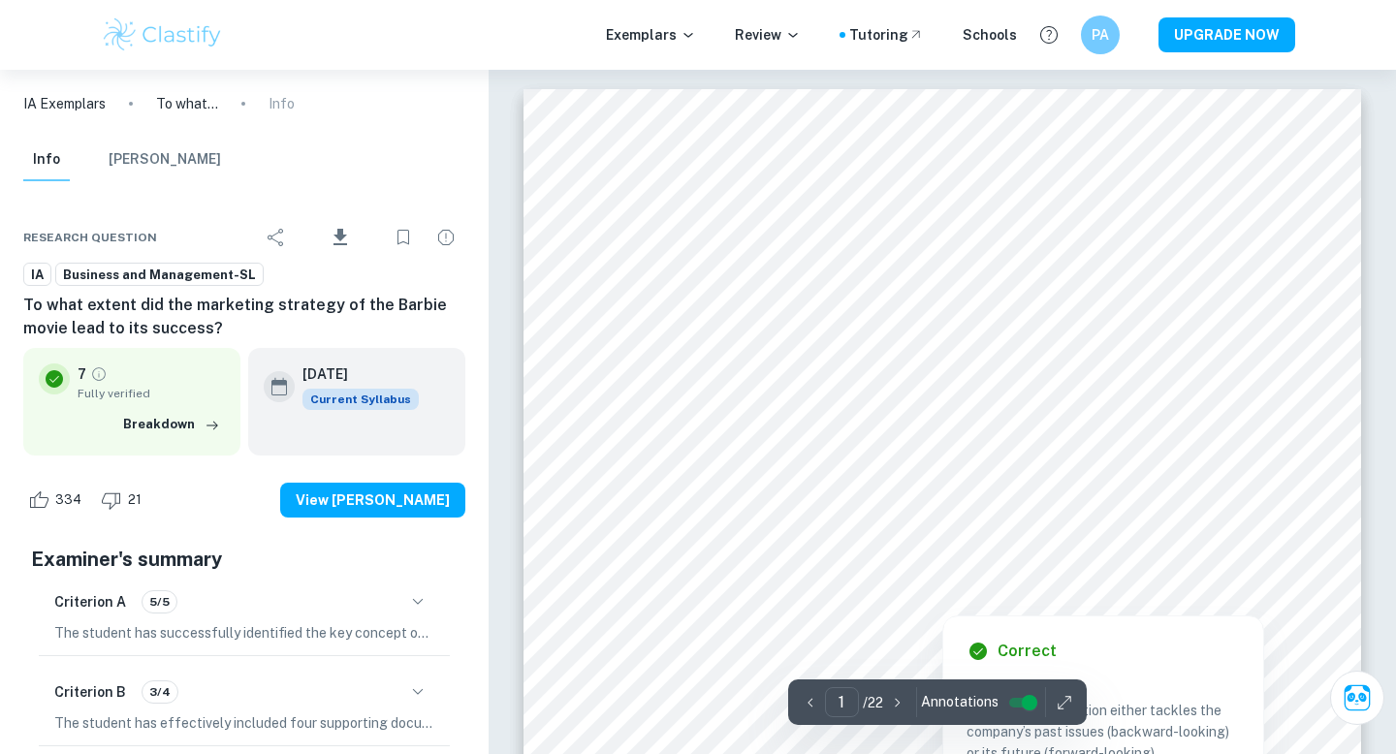
drag, startPoint x: 696, startPoint y: 545, endPoint x: 859, endPoint y: 542, distance: 162.9
click at [859, 542] on div at bounding box center [975, 551] width 563 height 51
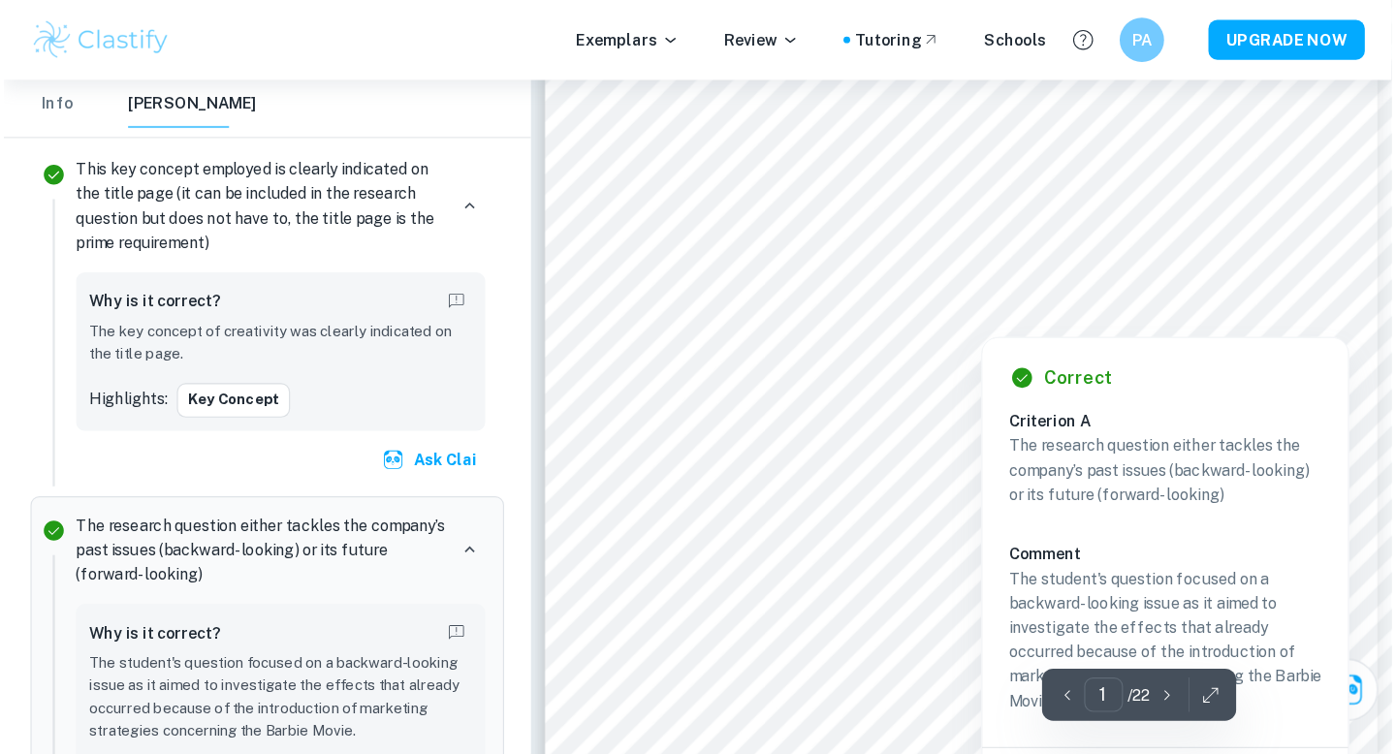
scroll to position [326, 0]
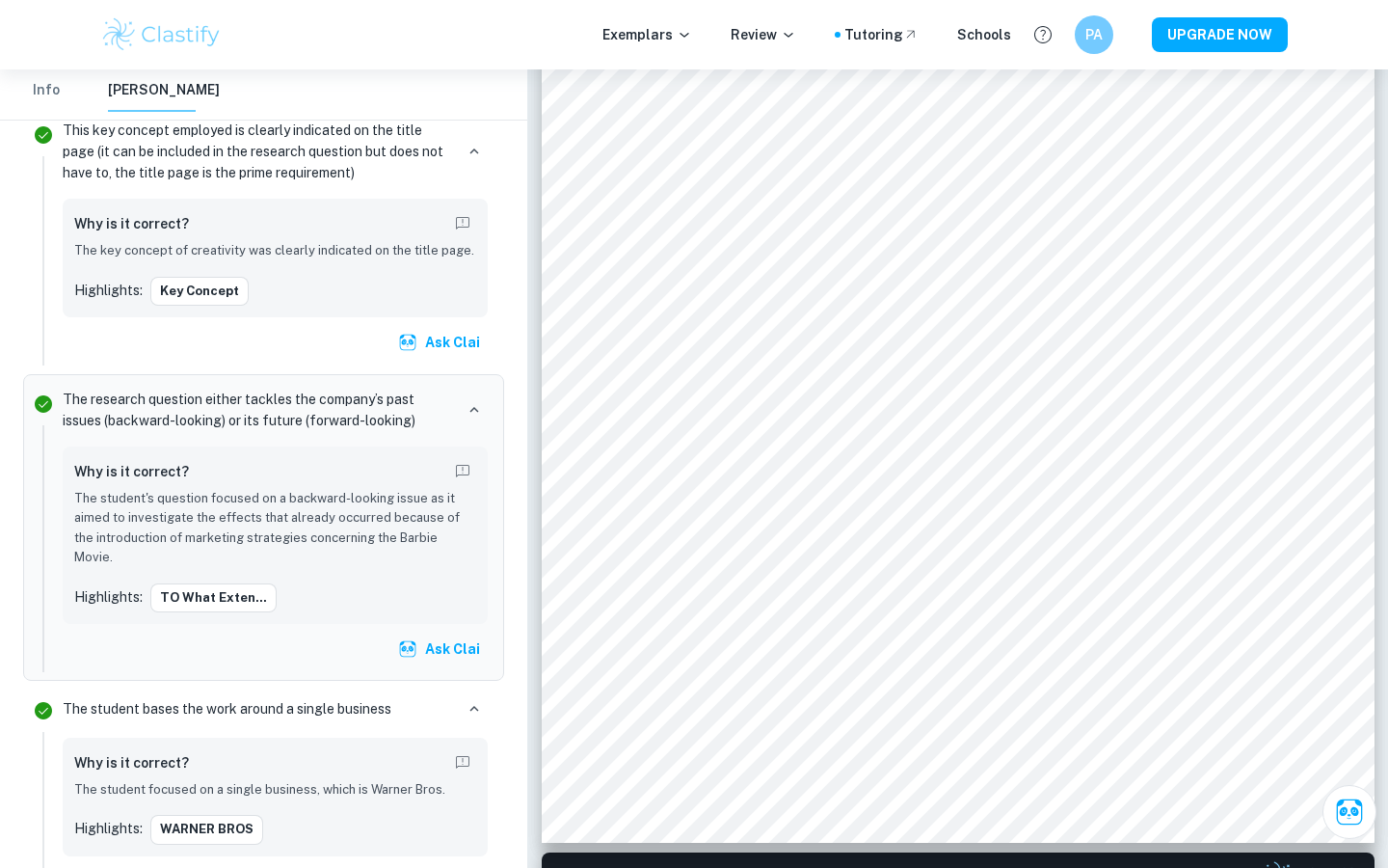
type input "1"
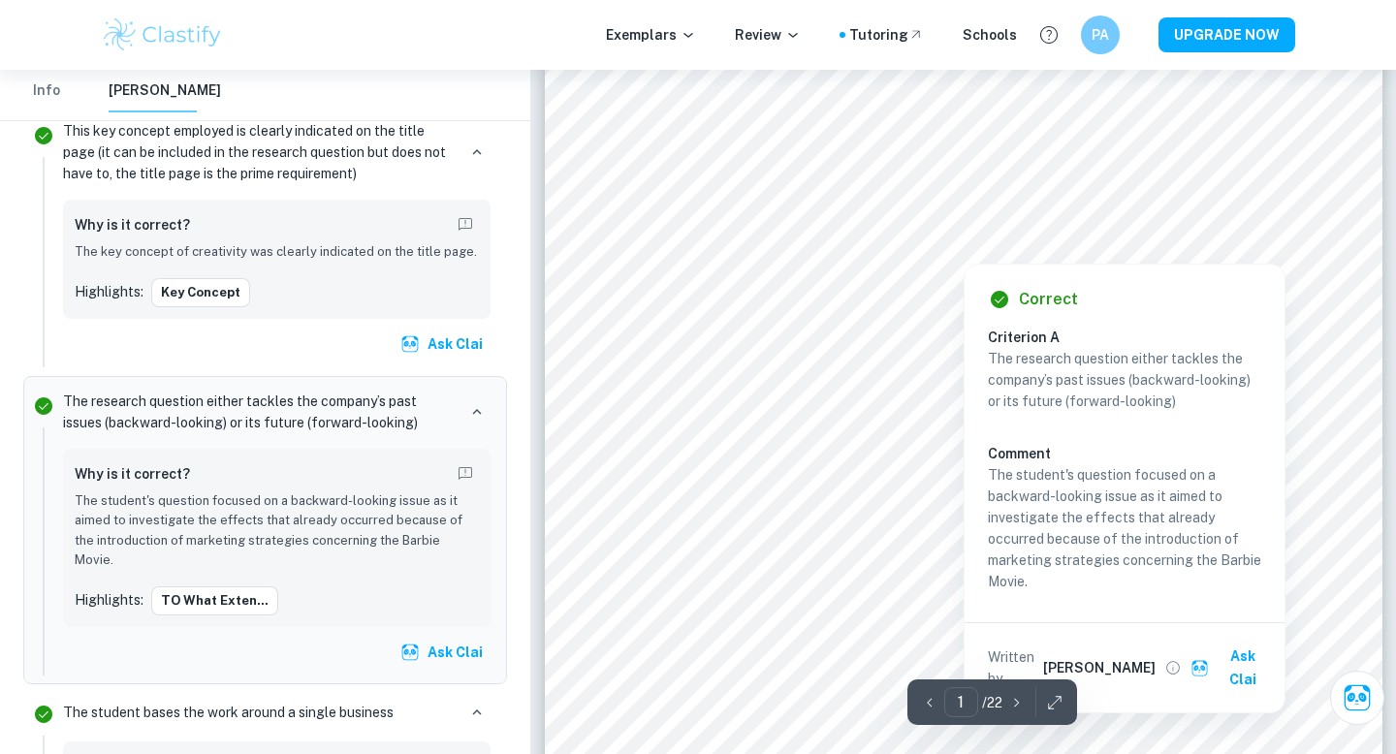
scroll to position [355, 0]
